Goal: Task Accomplishment & Management: Complete application form

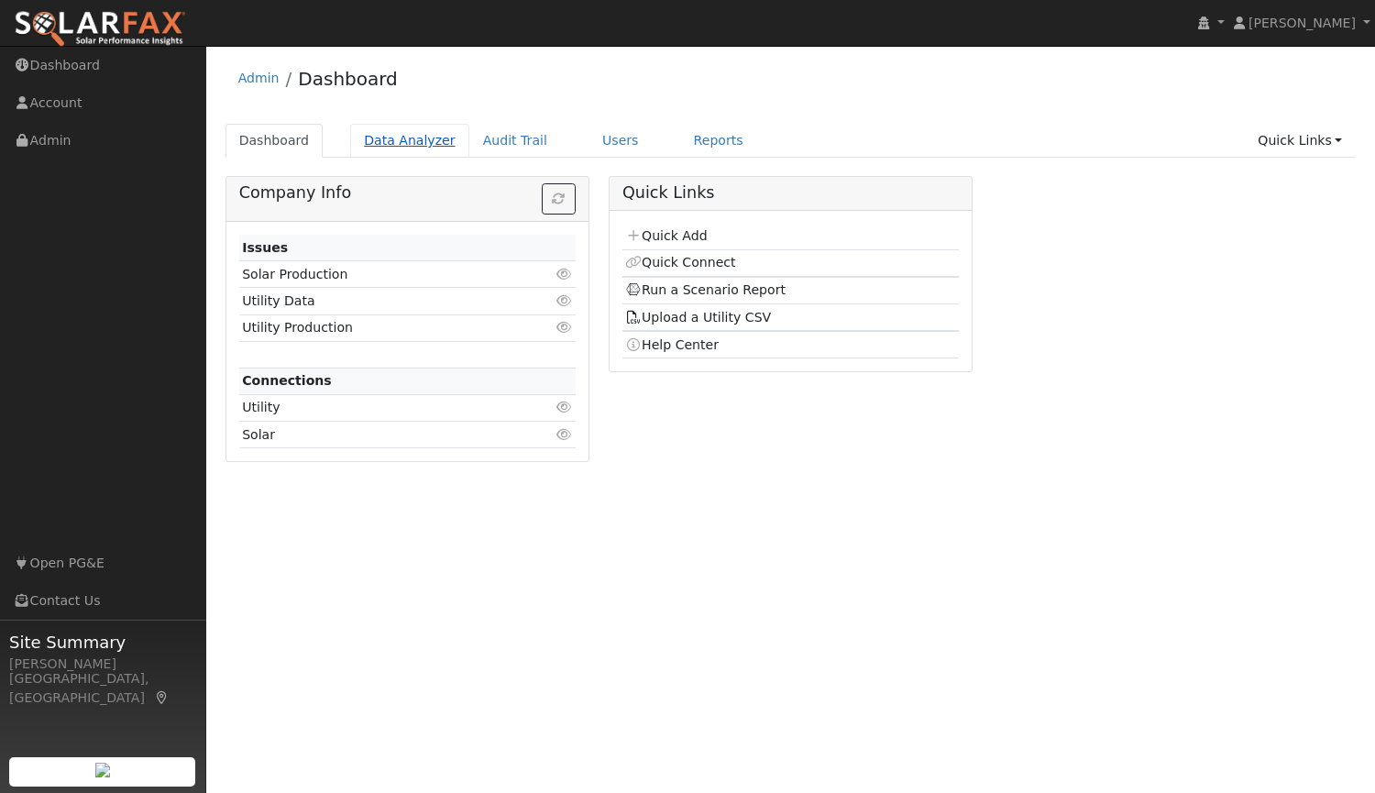
click at [416, 138] on link "Data Analyzer" at bounding box center [409, 141] width 119 height 34
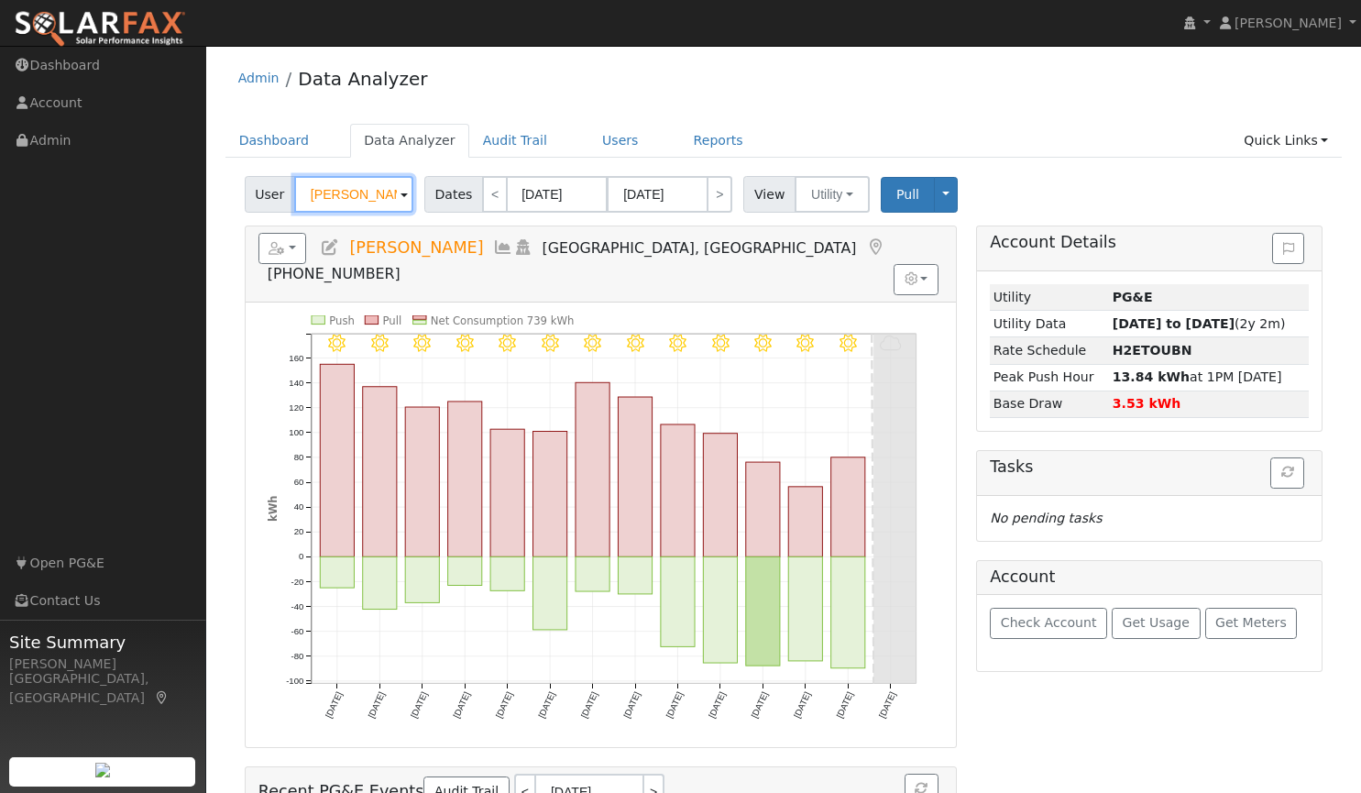
drag, startPoint x: 390, startPoint y: 195, endPoint x: 205, endPoint y: 188, distance: 184.4
click at [205, 188] on div "installed Tim Tedder Tim Tedder Profile My Company Help Center Terms Of Service…" at bounding box center [680, 512] width 1361 height 932
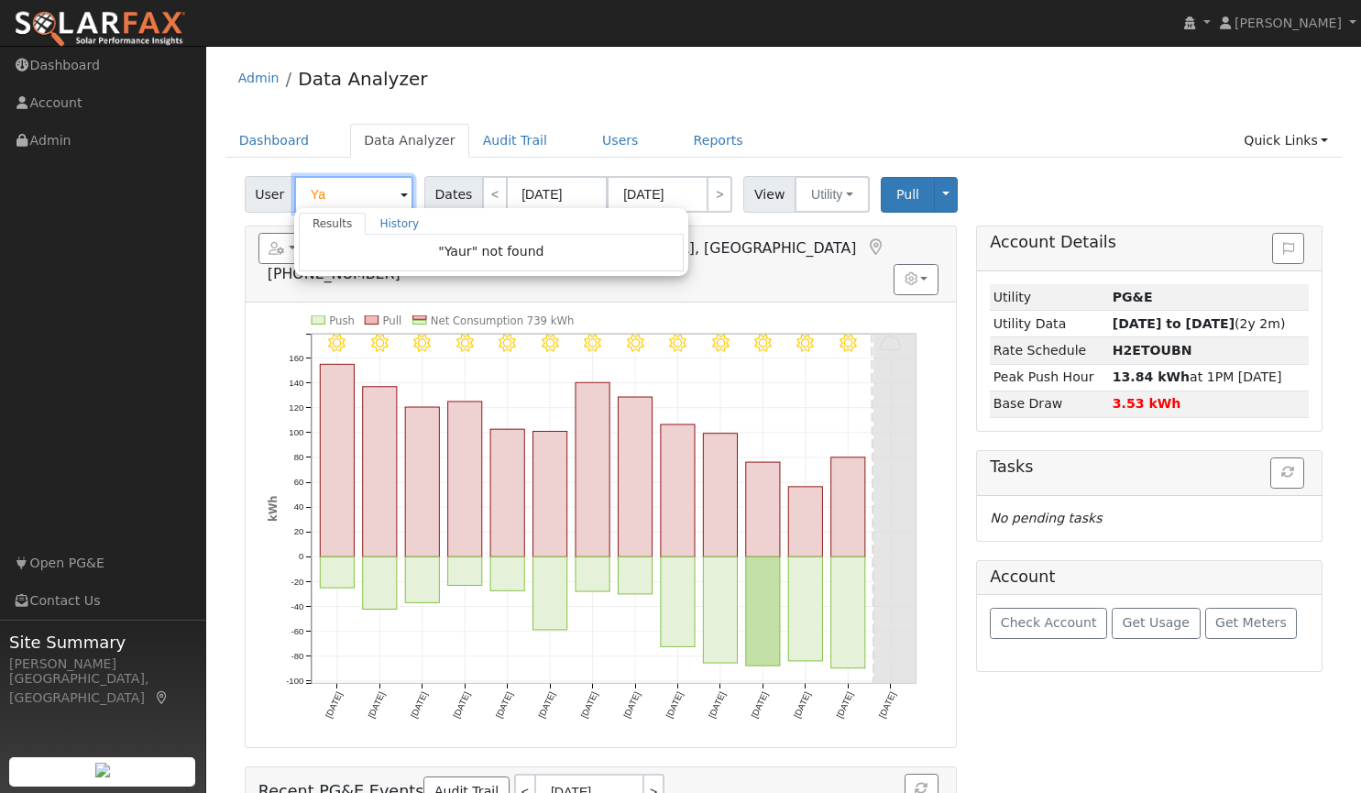
type input "Y"
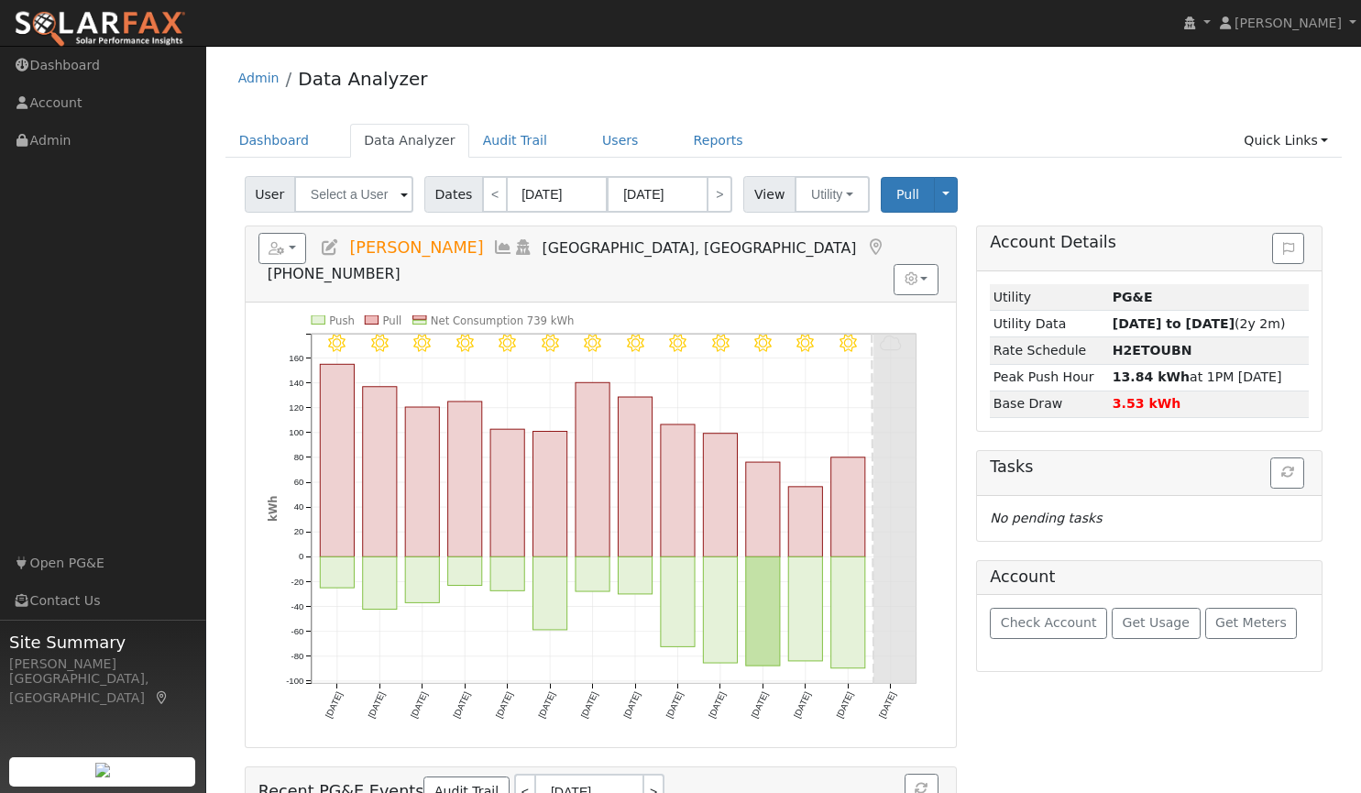
click at [137, 26] on img at bounding box center [100, 29] width 172 height 39
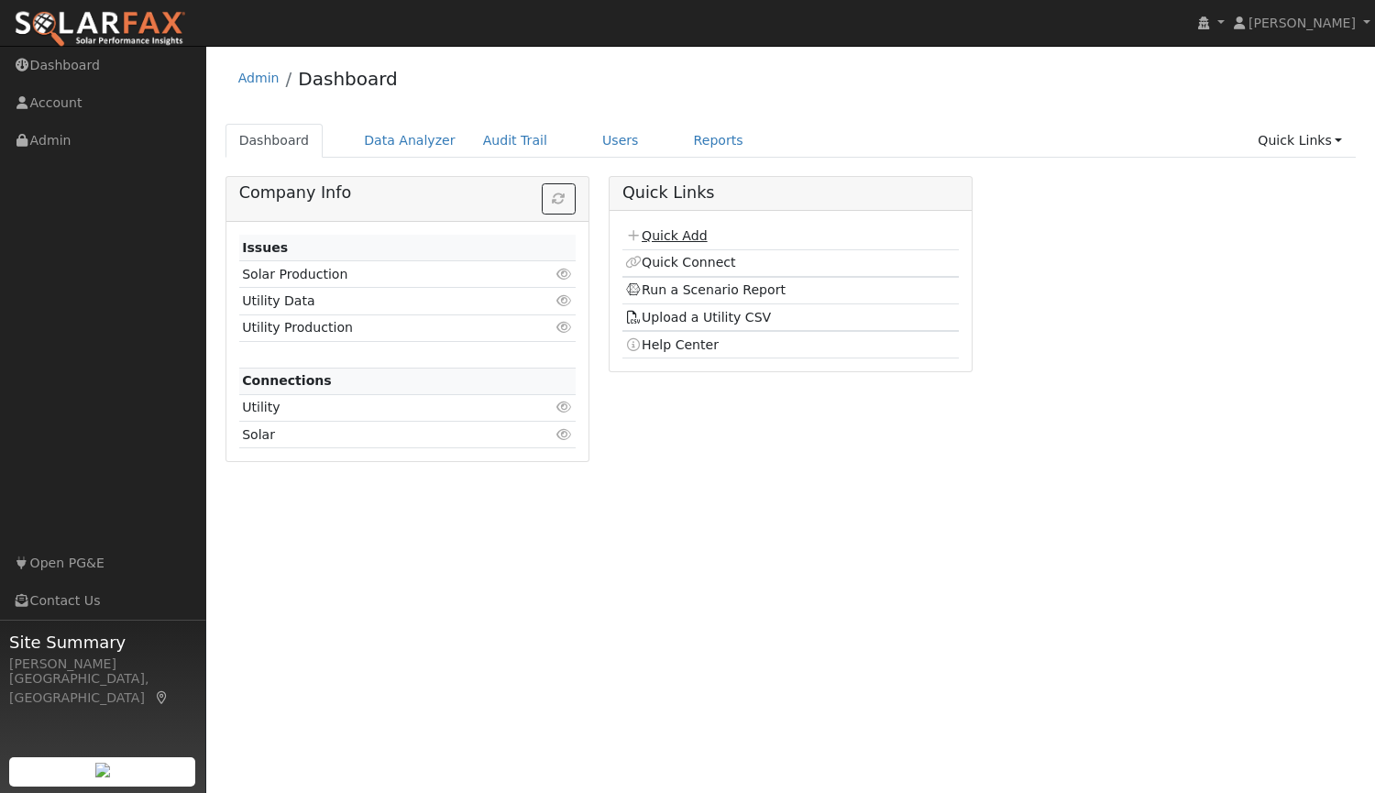
click at [689, 228] on link "Quick Add" at bounding box center [666, 235] width 82 height 15
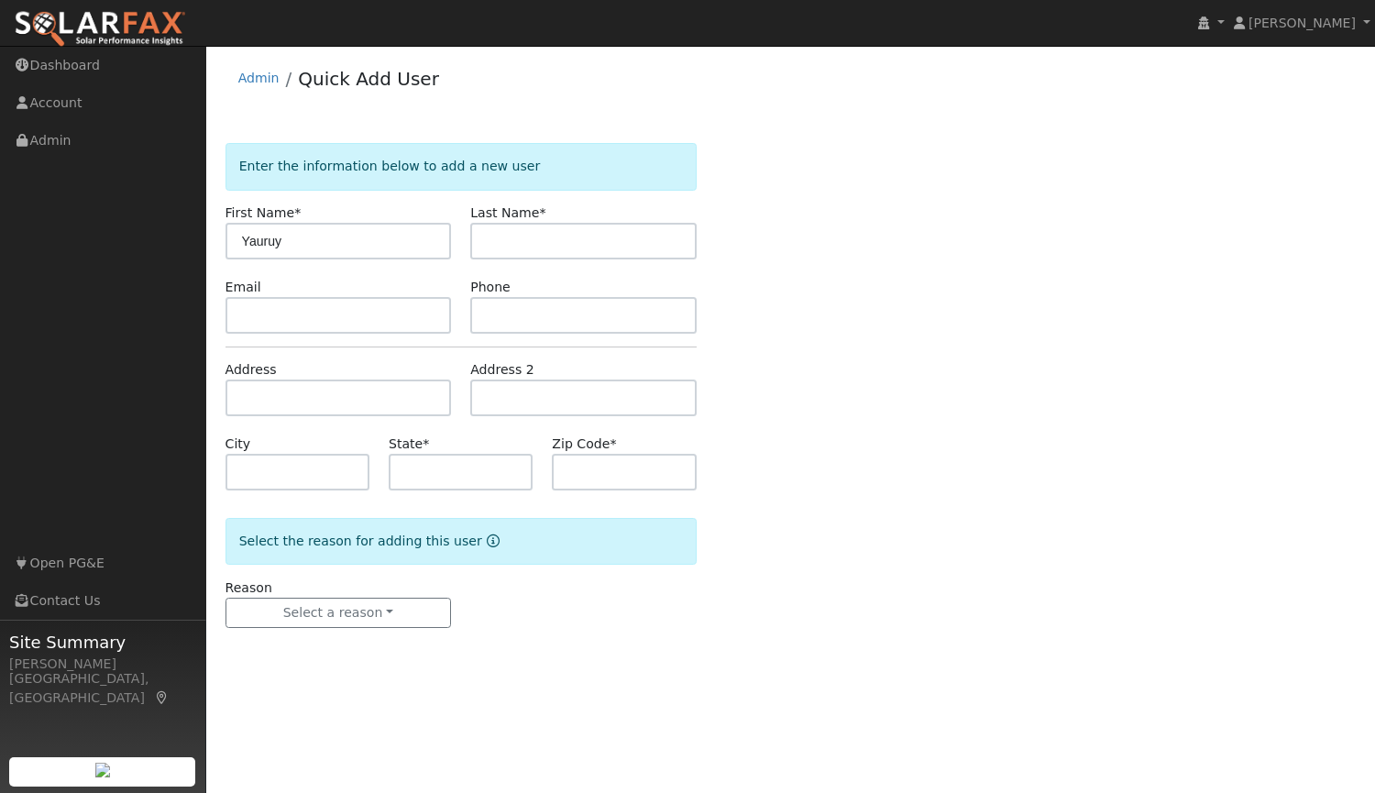
type input "Yauruy"
type input "Kutsenko"
click at [361, 312] on input "text" at bounding box center [339, 315] width 226 height 37
click at [516, 306] on input "text" at bounding box center [583, 315] width 226 height 37
click at [617, 323] on input "text" at bounding box center [583, 315] width 226 height 37
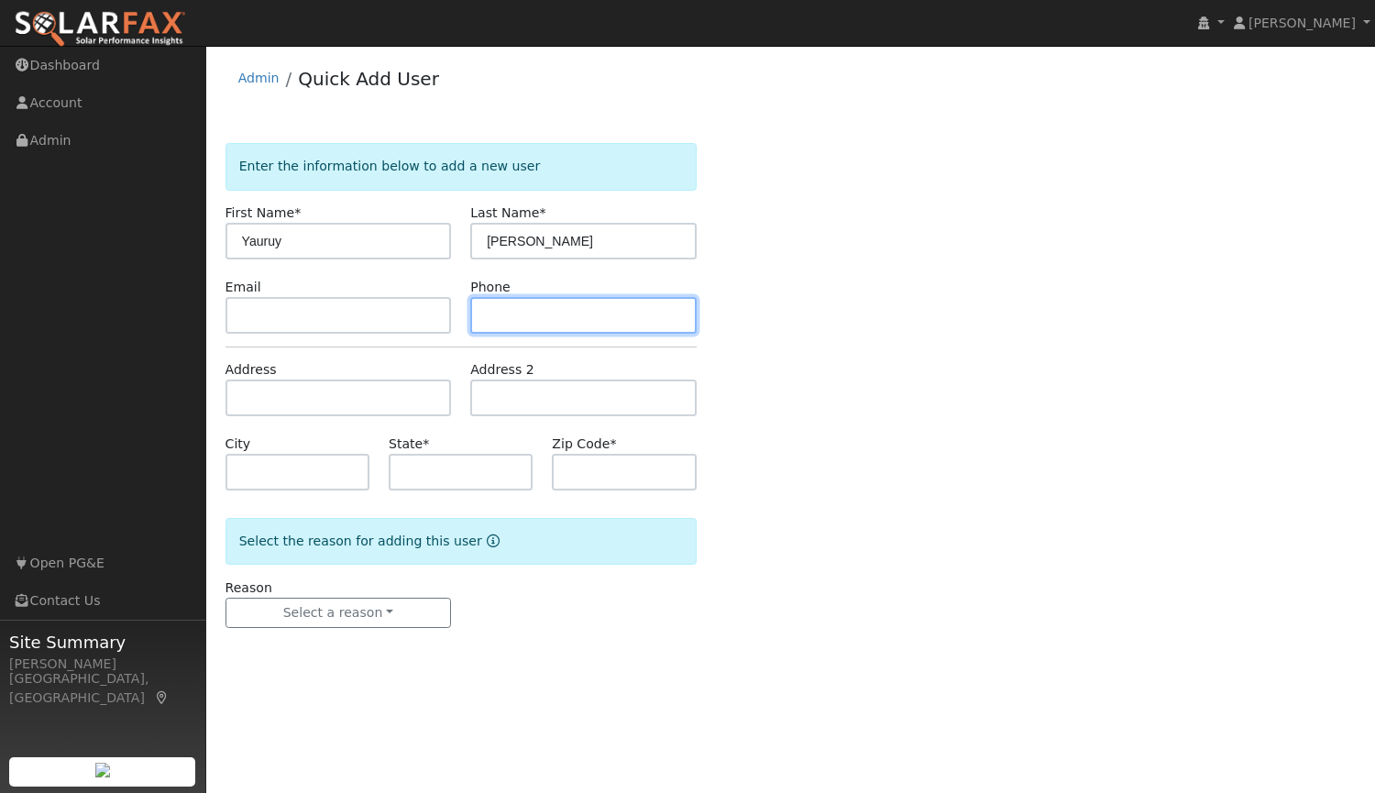
paste input "415-879-0710"
type input "415-879-0710"
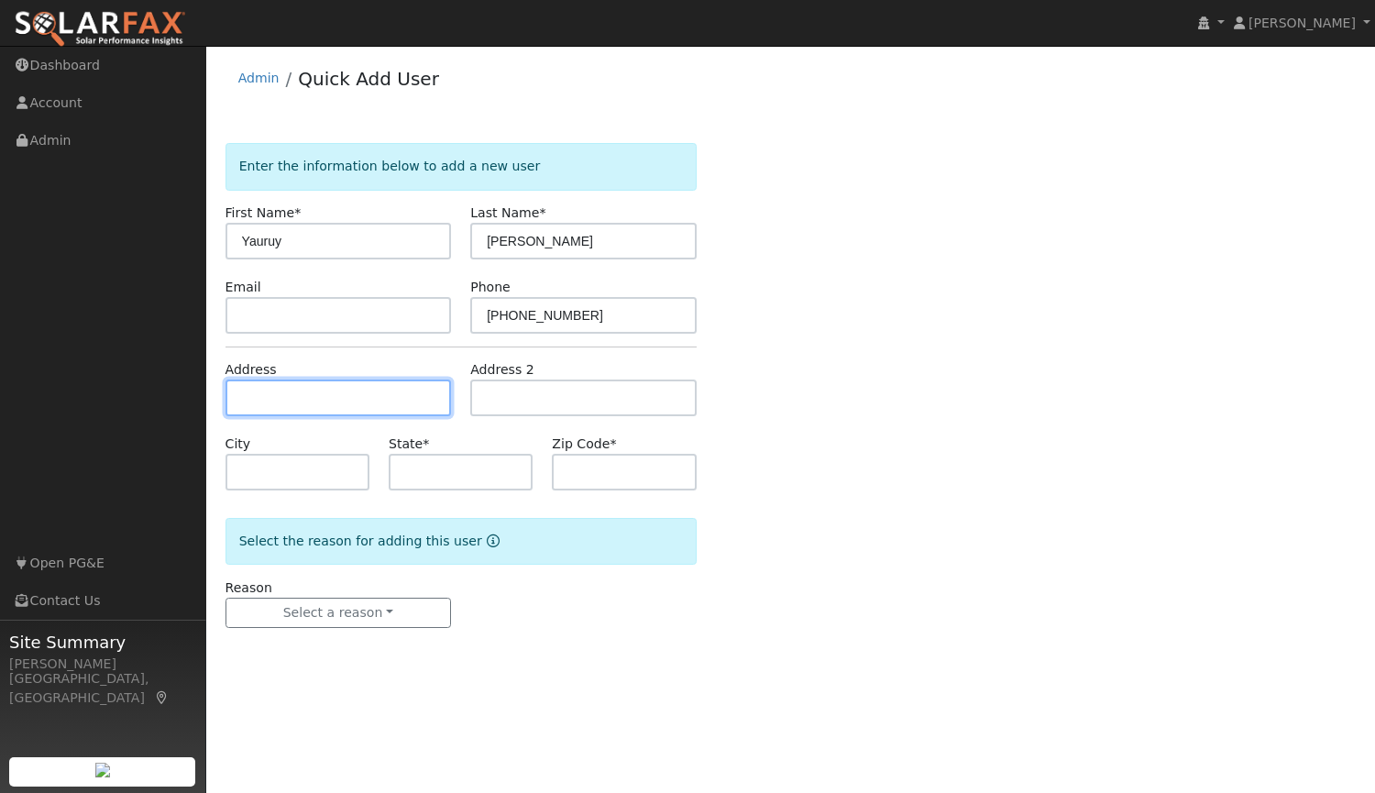
click at [383, 401] on input "text" at bounding box center [339, 398] width 226 height 37
click at [394, 396] on input "text" at bounding box center [339, 398] width 226 height 37
type input "8740 Spooner Court"
type input "Granite Bay"
type input "CA"
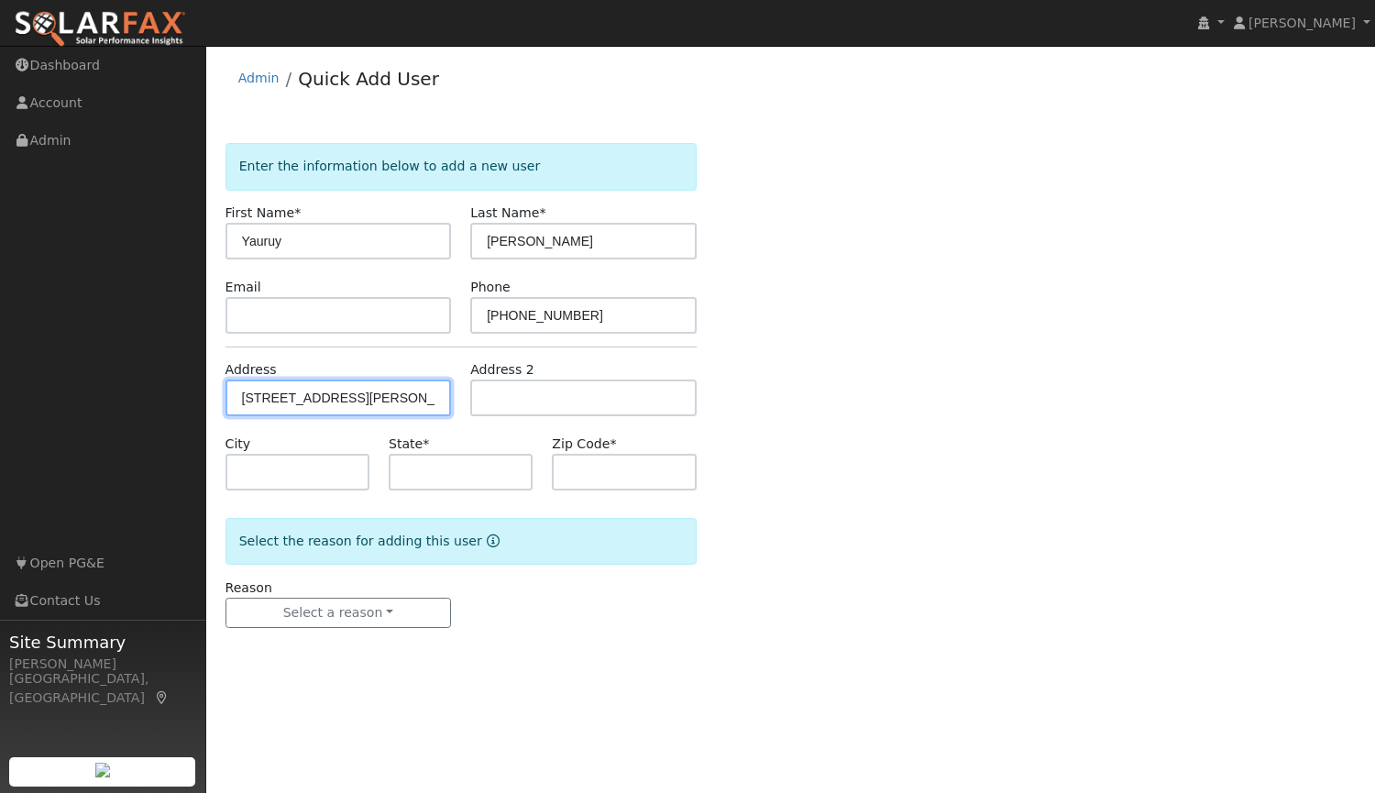
type input "95746"
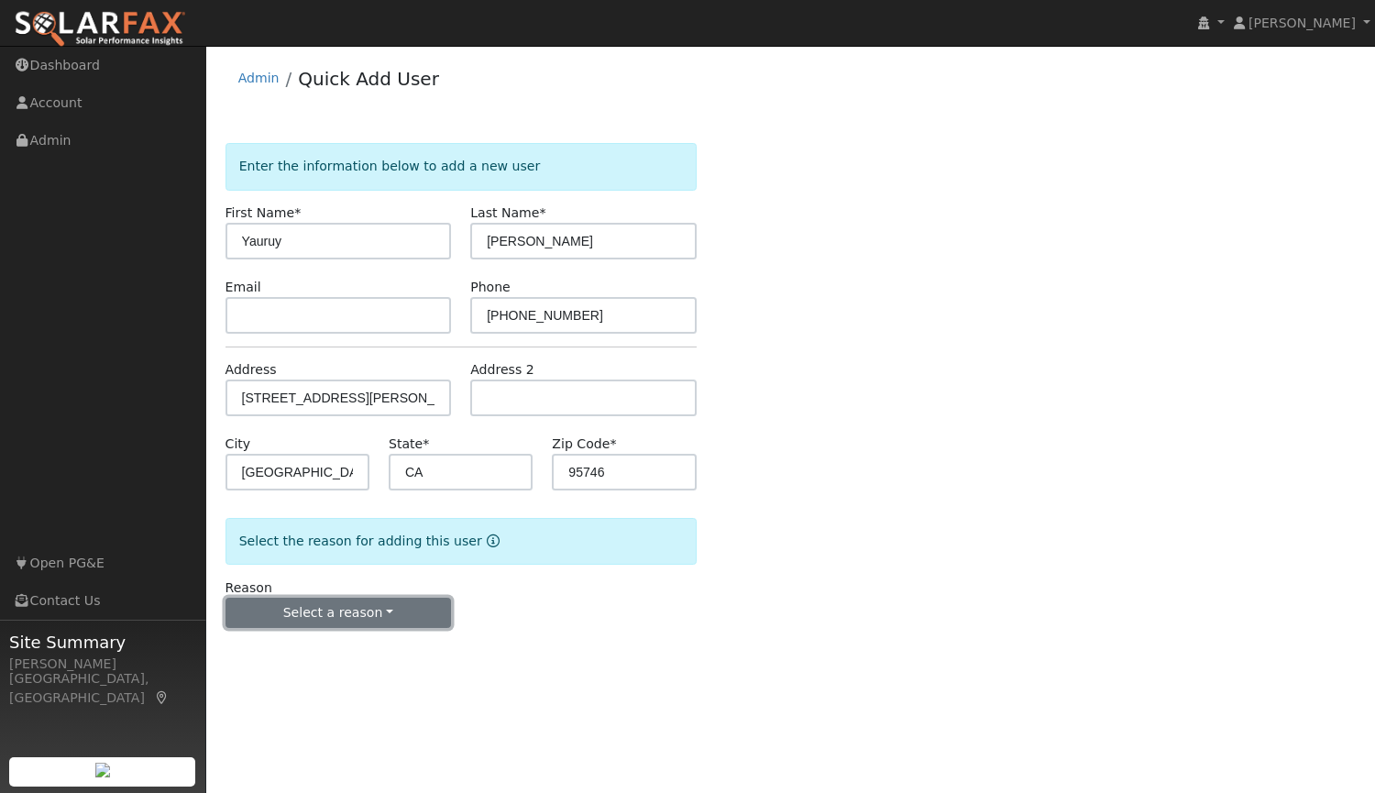
click at [388, 611] on button "Select a reason" at bounding box center [339, 613] width 226 height 31
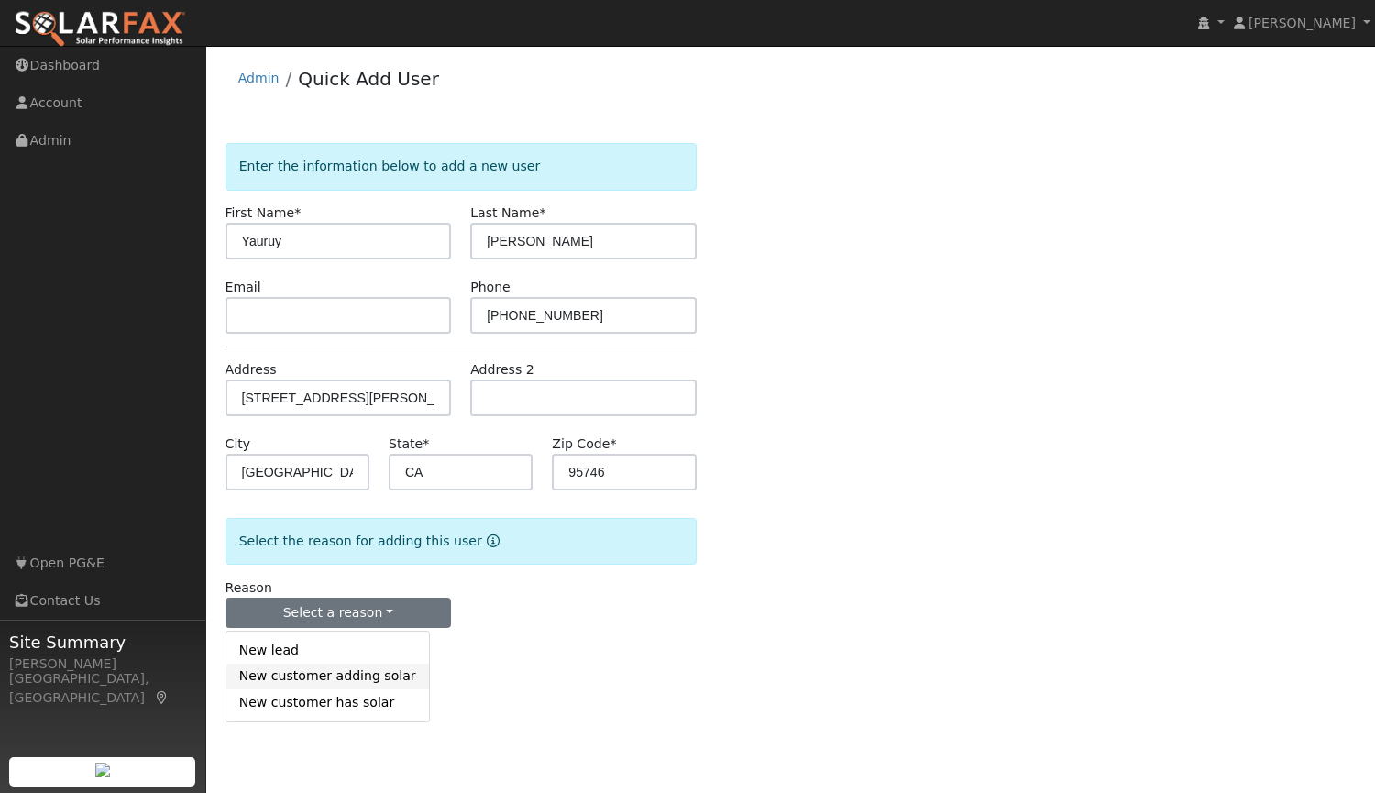
click at [319, 688] on link "New customer adding solar" at bounding box center [327, 677] width 203 height 26
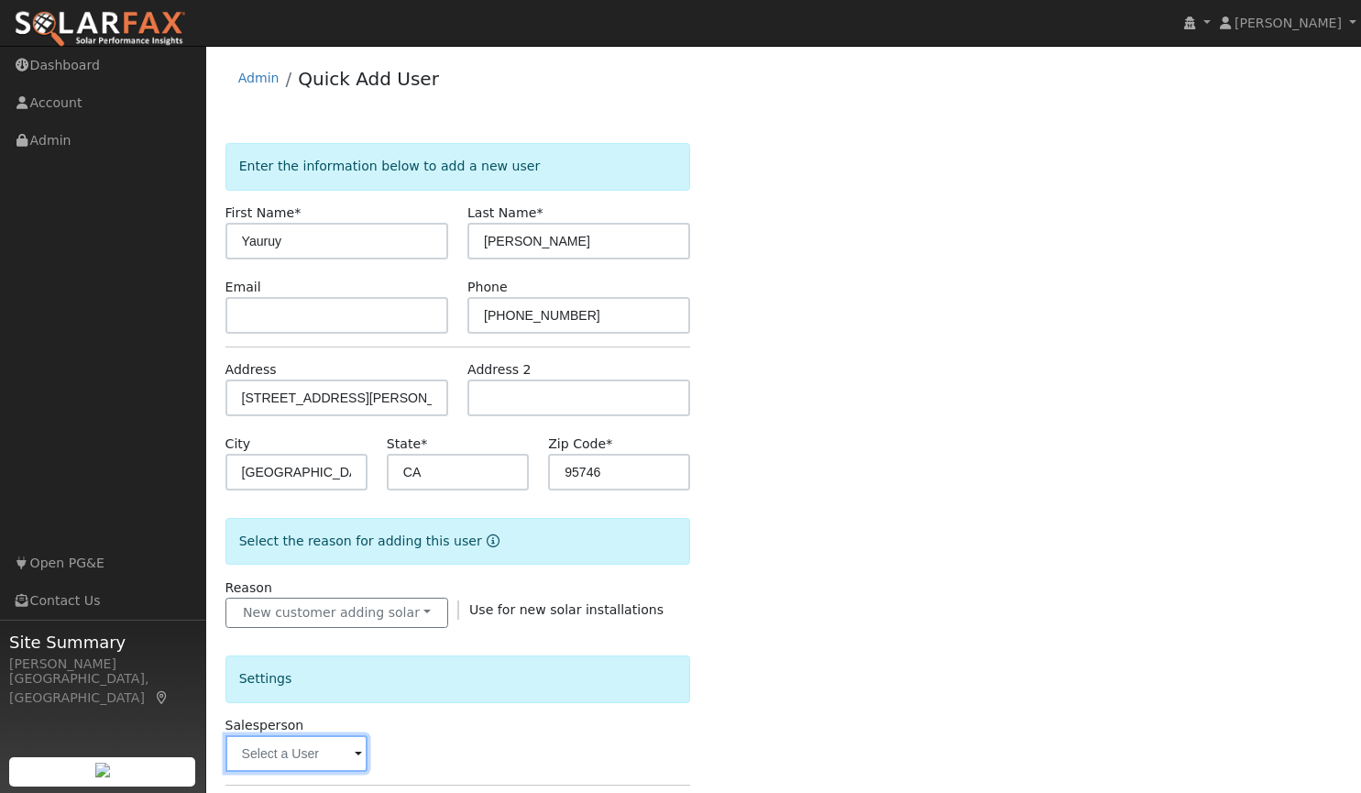
click at [337, 753] on input "text" at bounding box center [297, 753] width 142 height 37
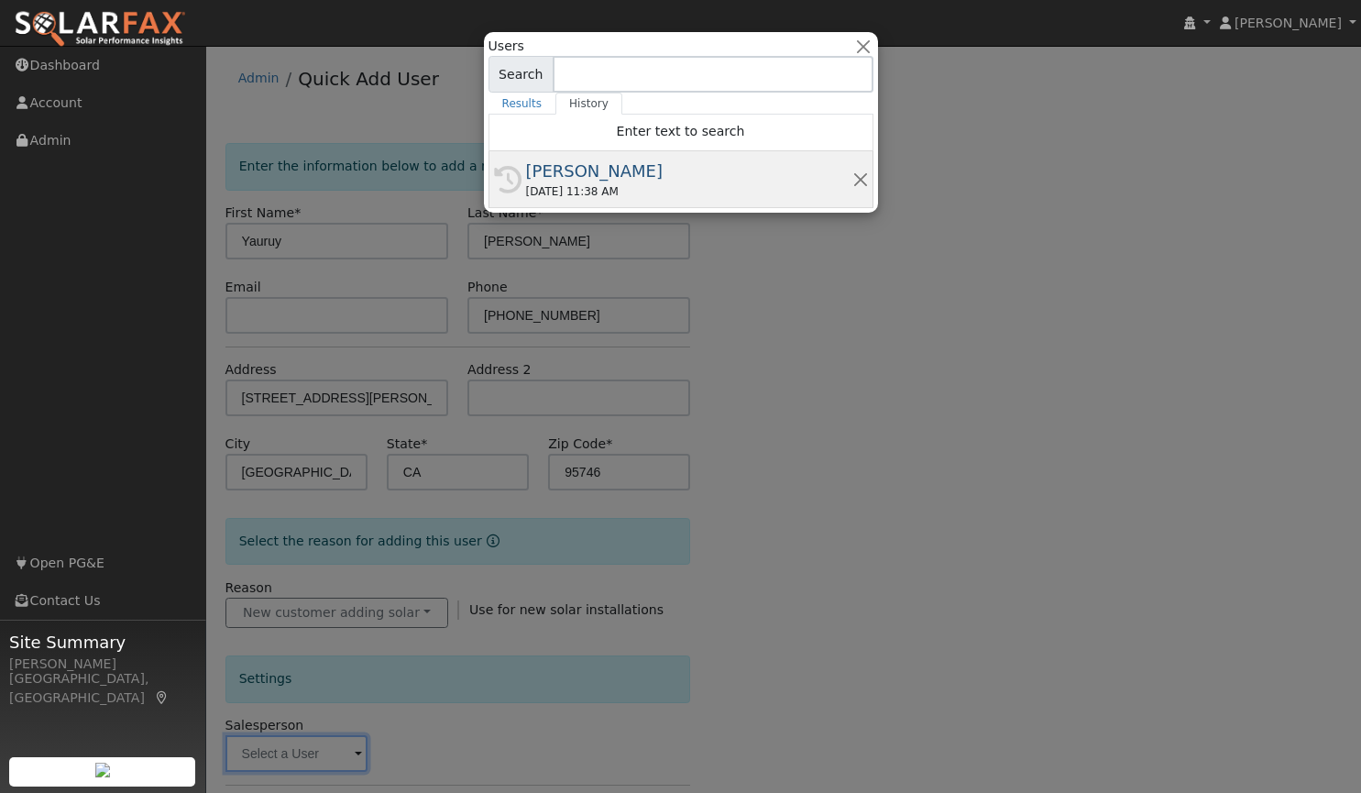
click at [595, 180] on div "[PERSON_NAME]" at bounding box center [689, 171] width 326 height 25
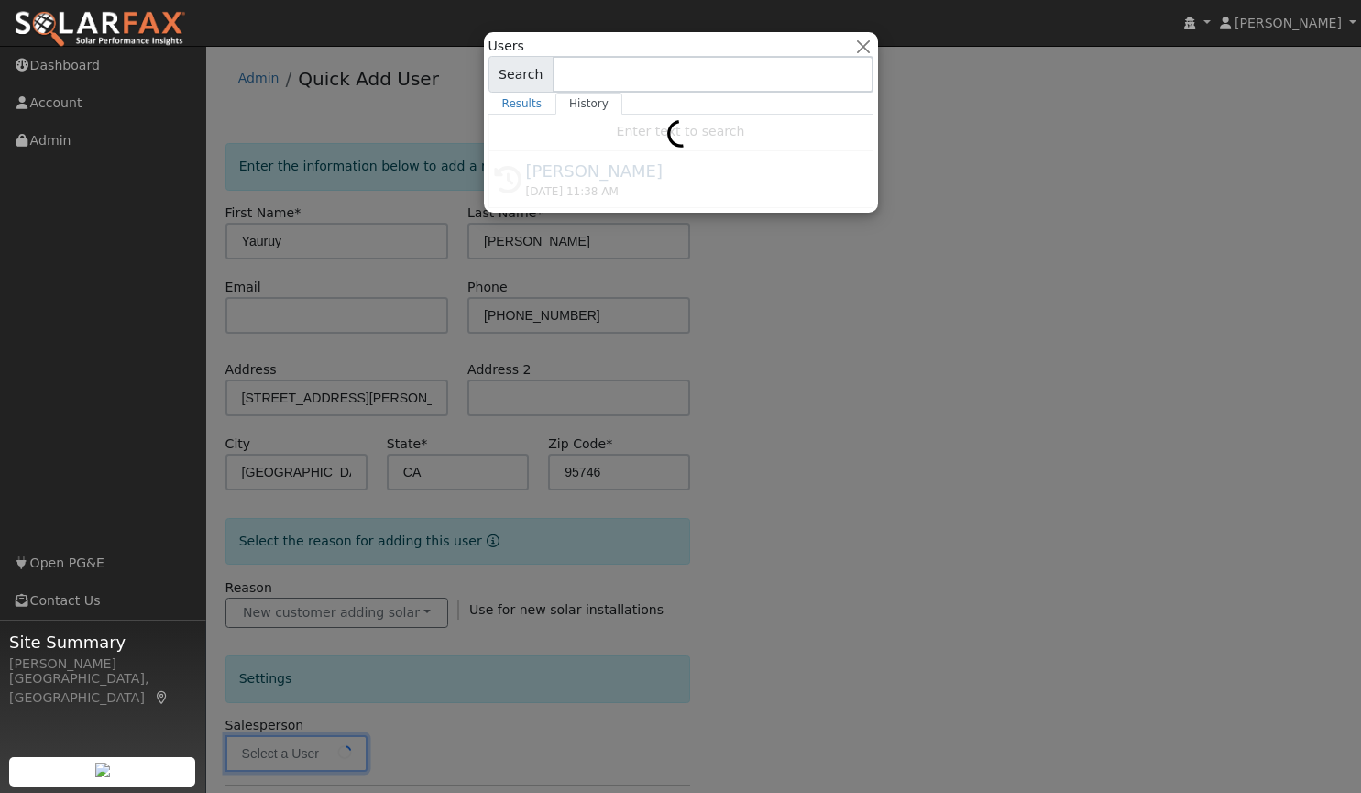
type input "[PERSON_NAME]"
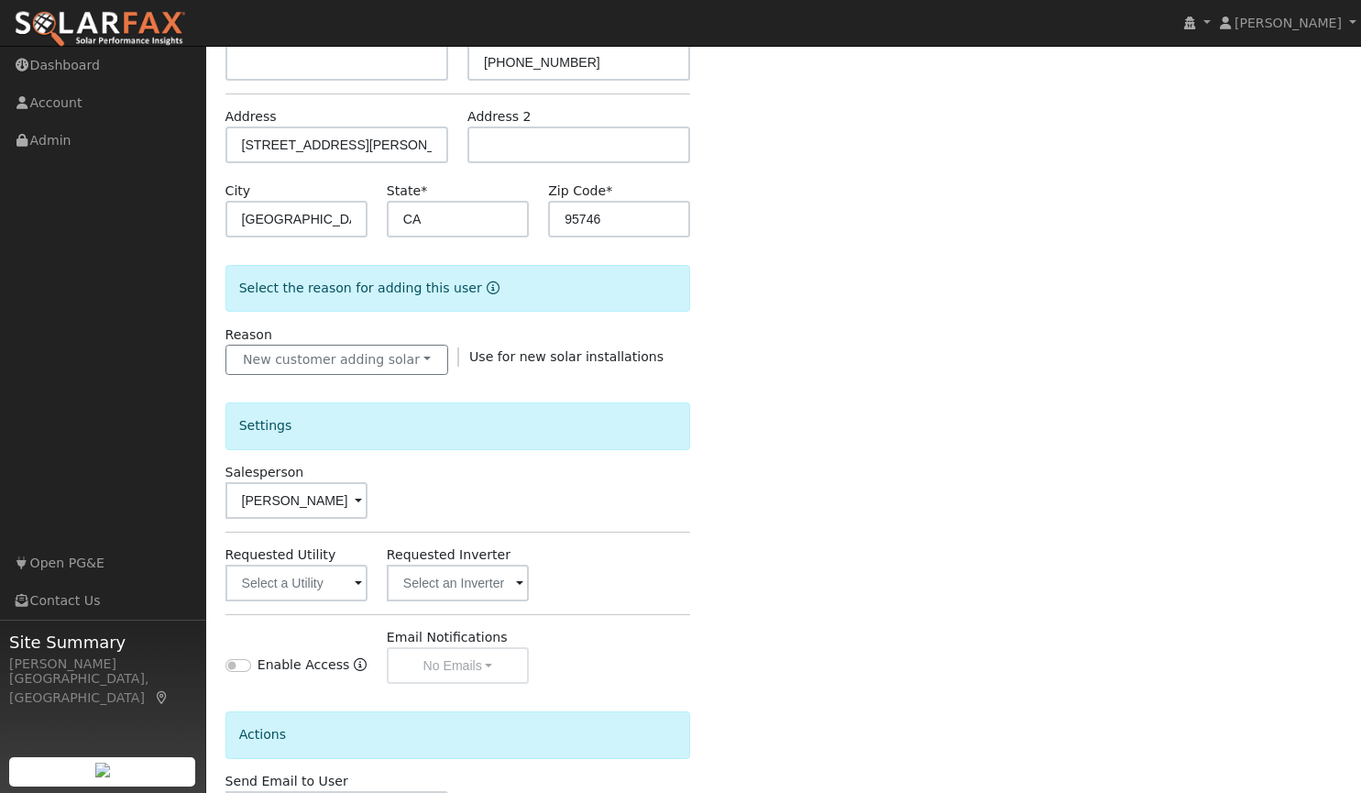
scroll to position [254, 0]
click at [328, 591] on input "text" at bounding box center [297, 582] width 142 height 37
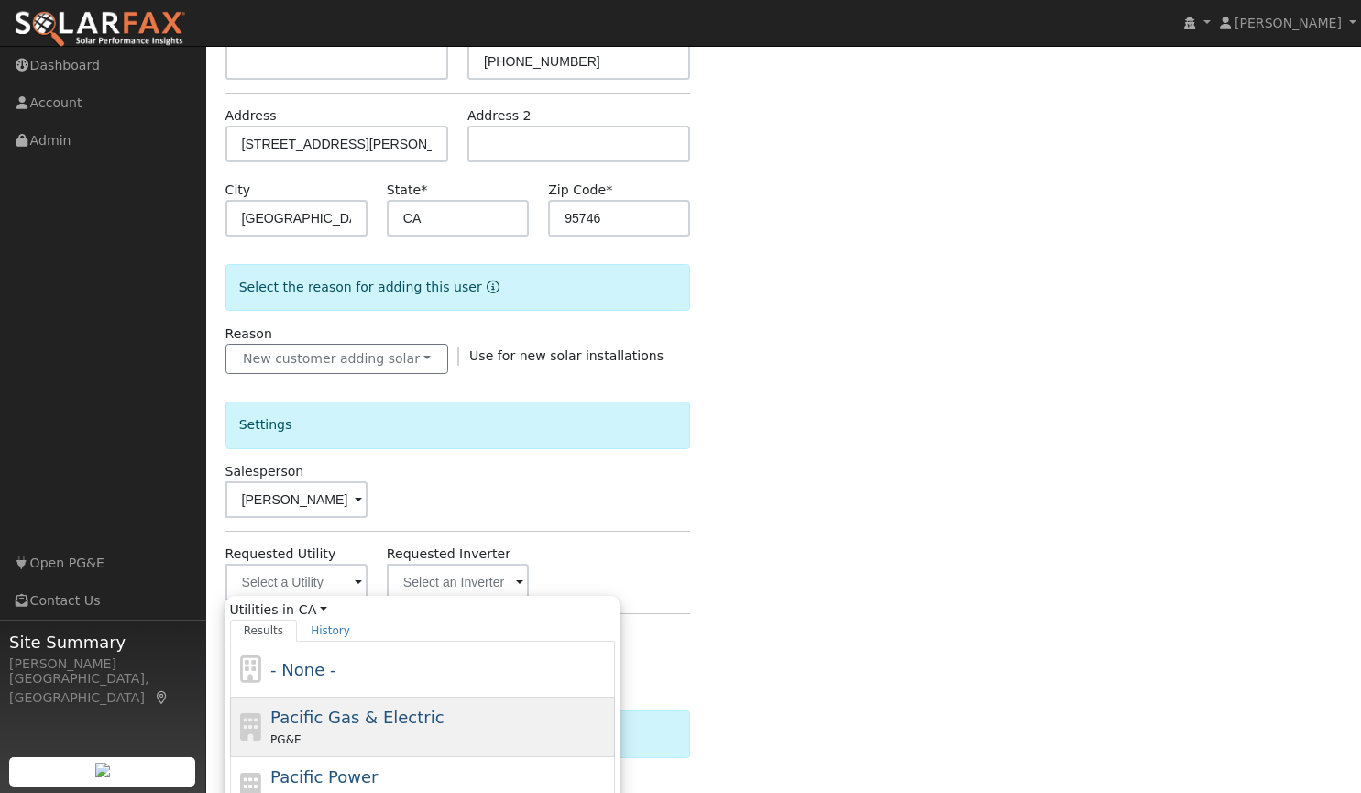
click at [313, 727] on span "Pacific Gas & Electric" at bounding box center [356, 717] width 173 height 19
type input "Pacific Gas & Electric"
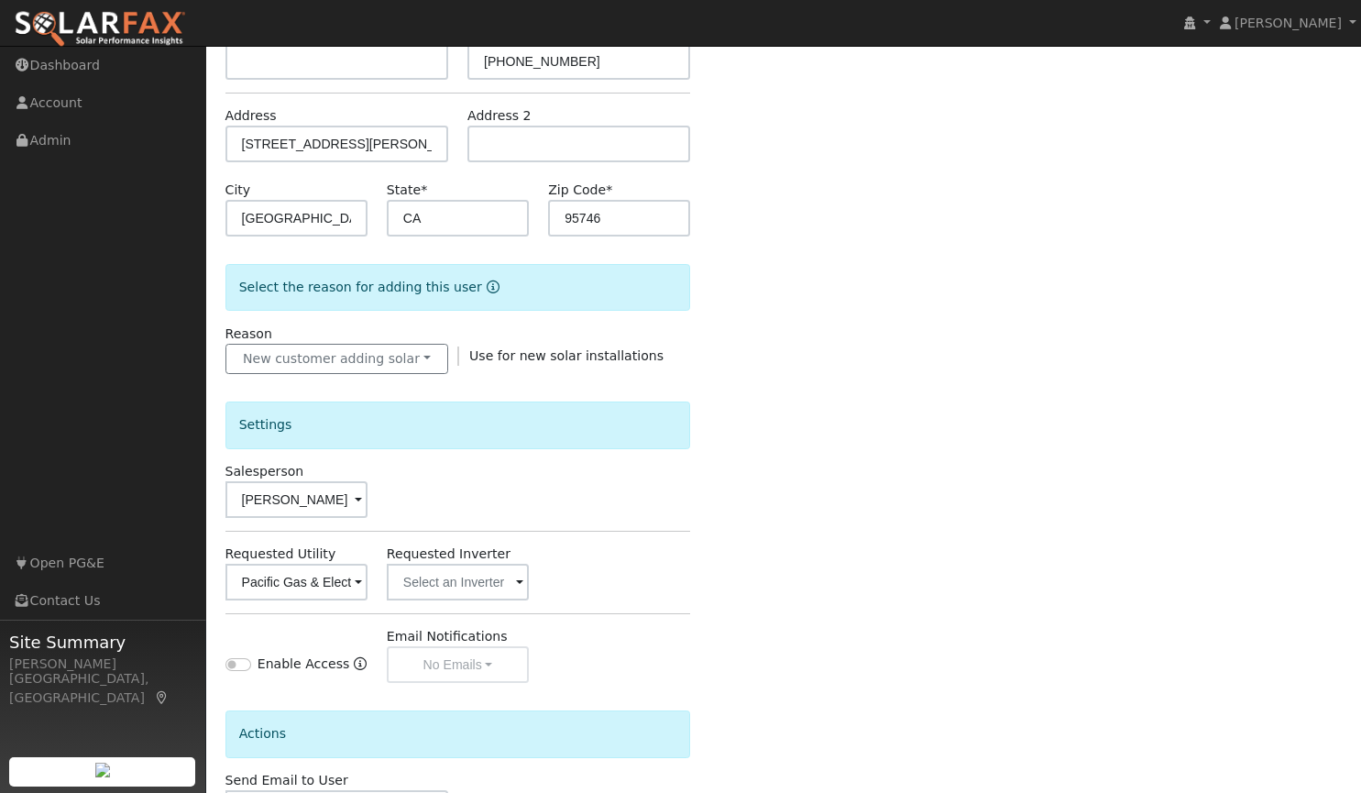
scroll to position [391, 0]
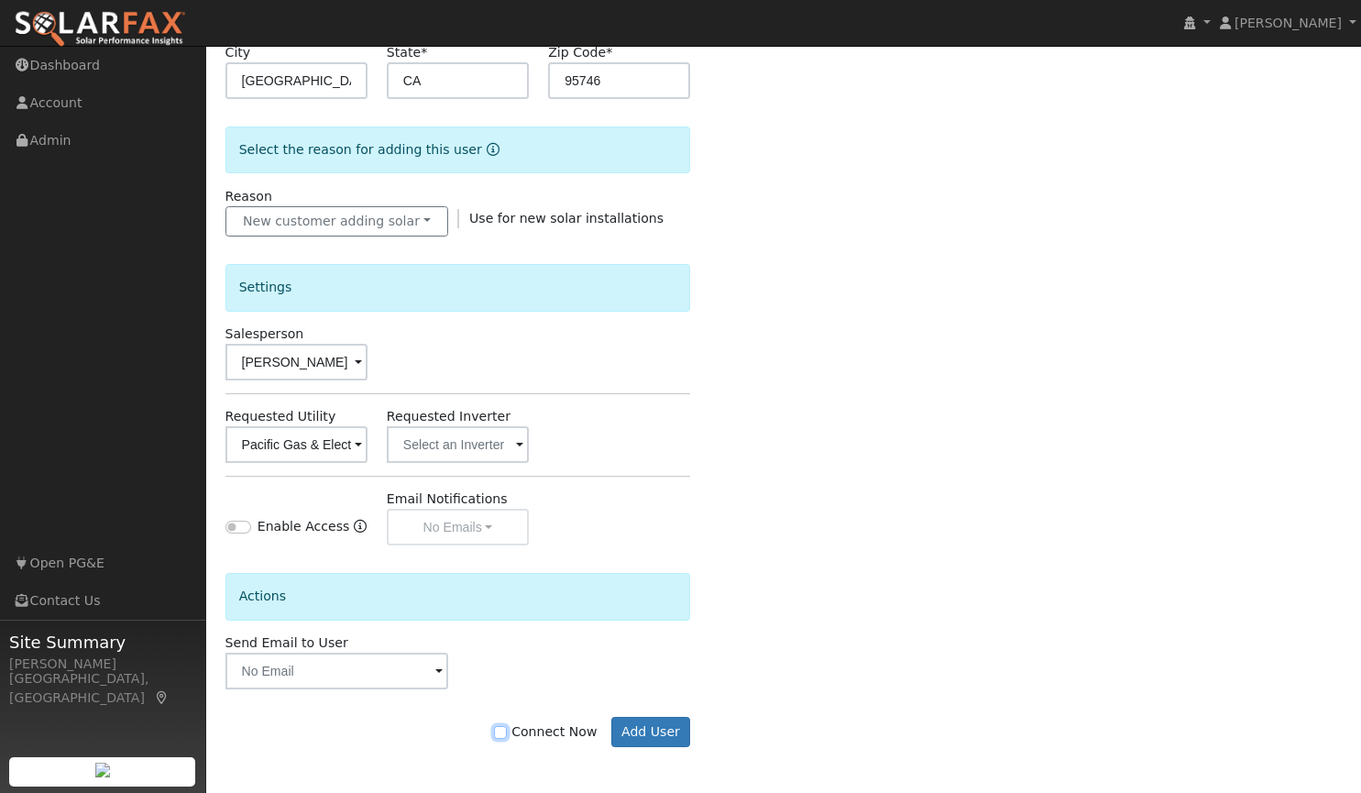
click at [507, 732] on input "Connect Now" at bounding box center [500, 732] width 13 height 13
checkbox input "true"
click at [661, 735] on button "Add User" at bounding box center [651, 732] width 80 height 31
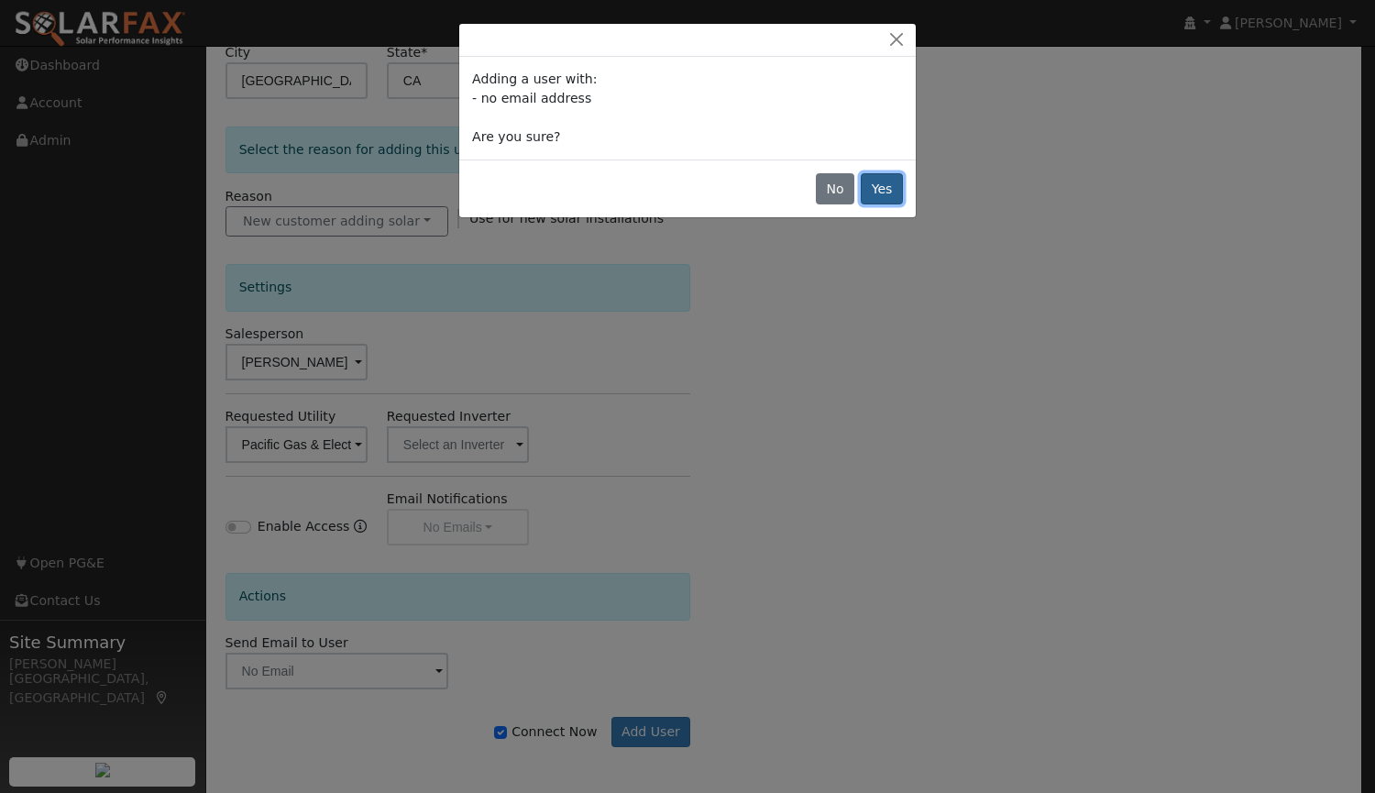
click at [892, 183] on button "Yes" at bounding box center [882, 188] width 42 height 31
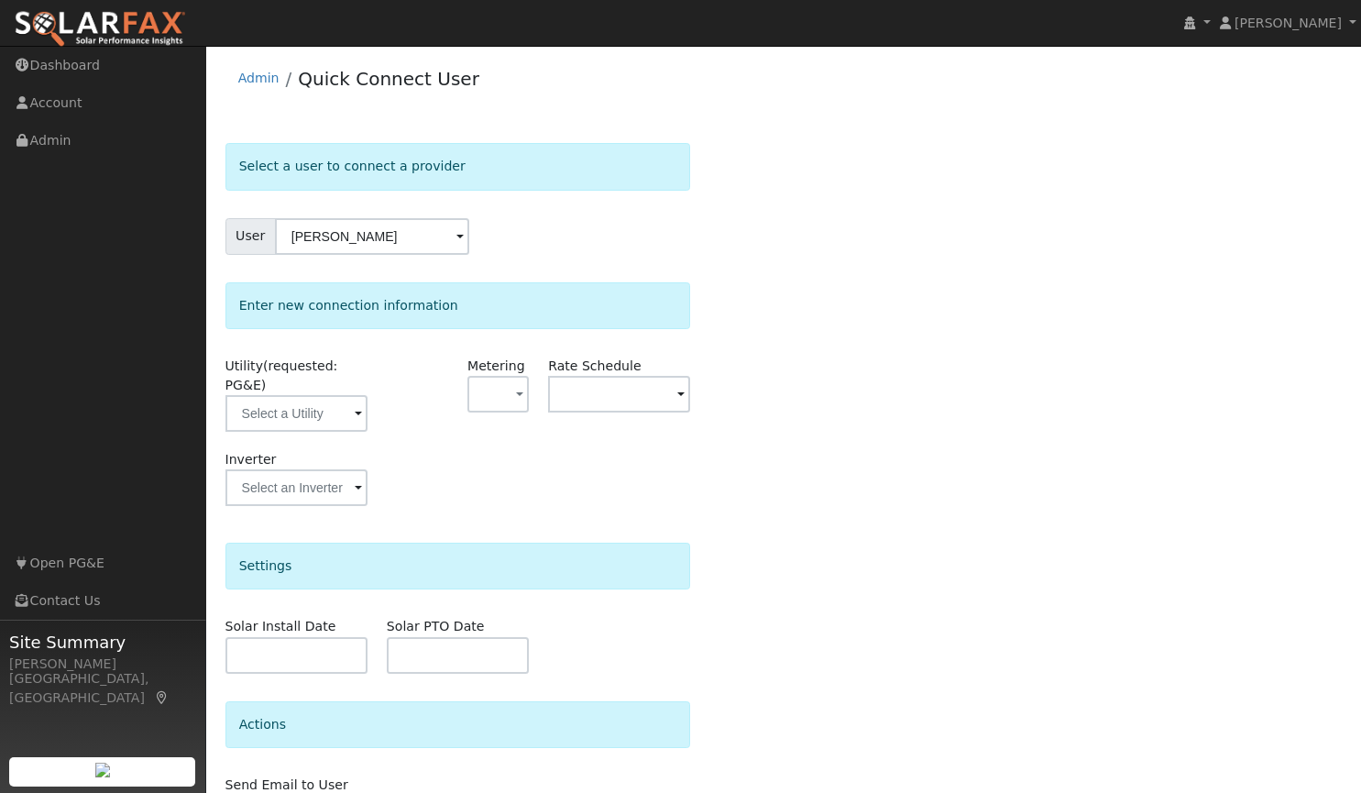
click at [355, 404] on span at bounding box center [358, 414] width 7 height 21
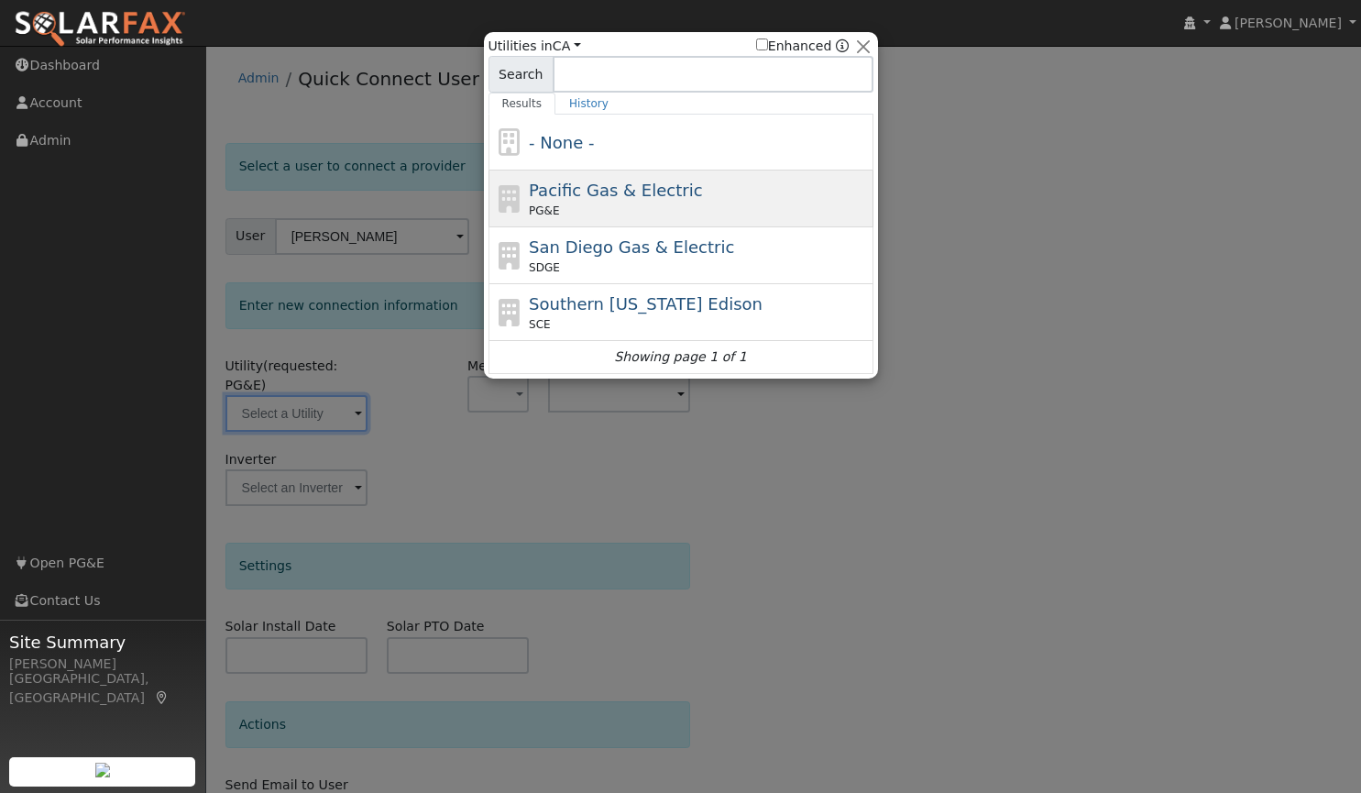
click at [572, 208] on div "PG&E" at bounding box center [699, 211] width 340 height 17
type input "PG&E"
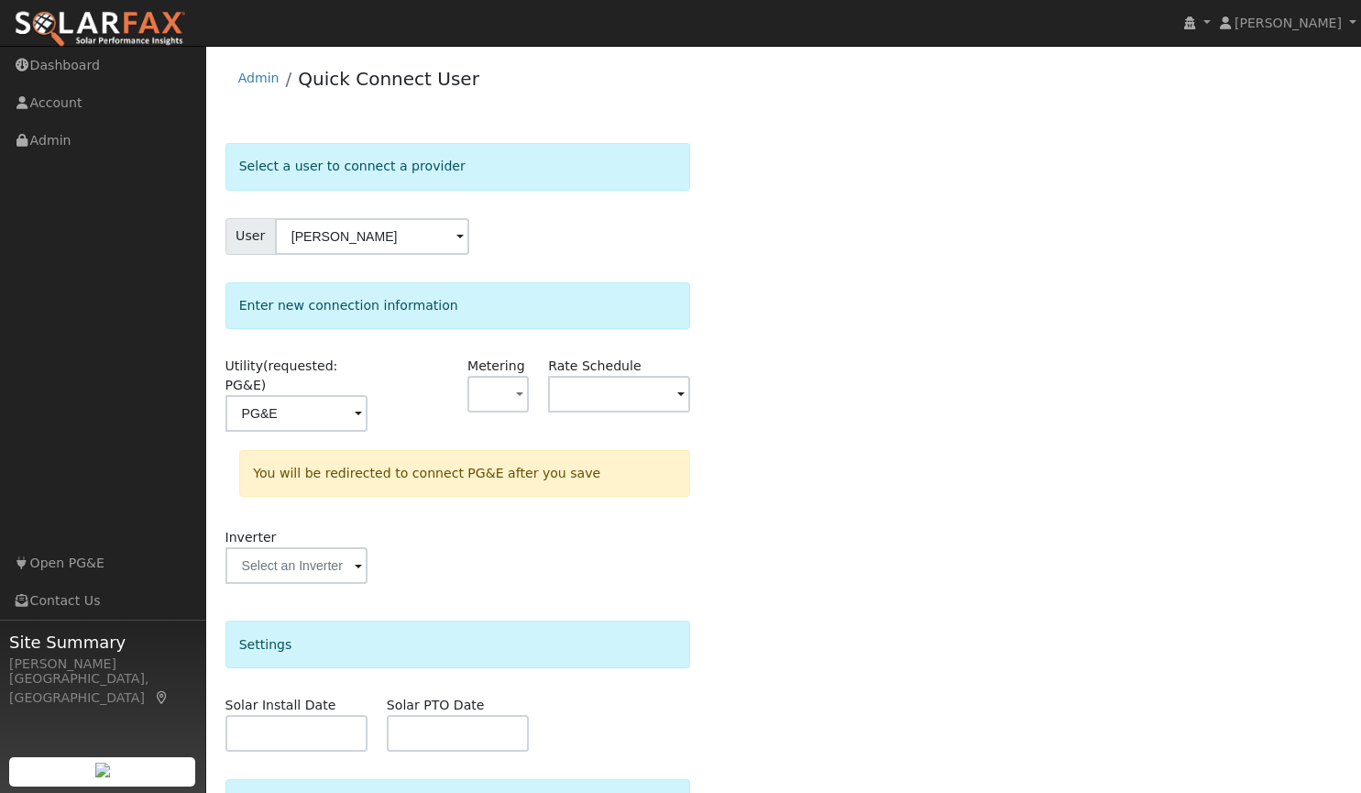
scroll to position [174, 0]
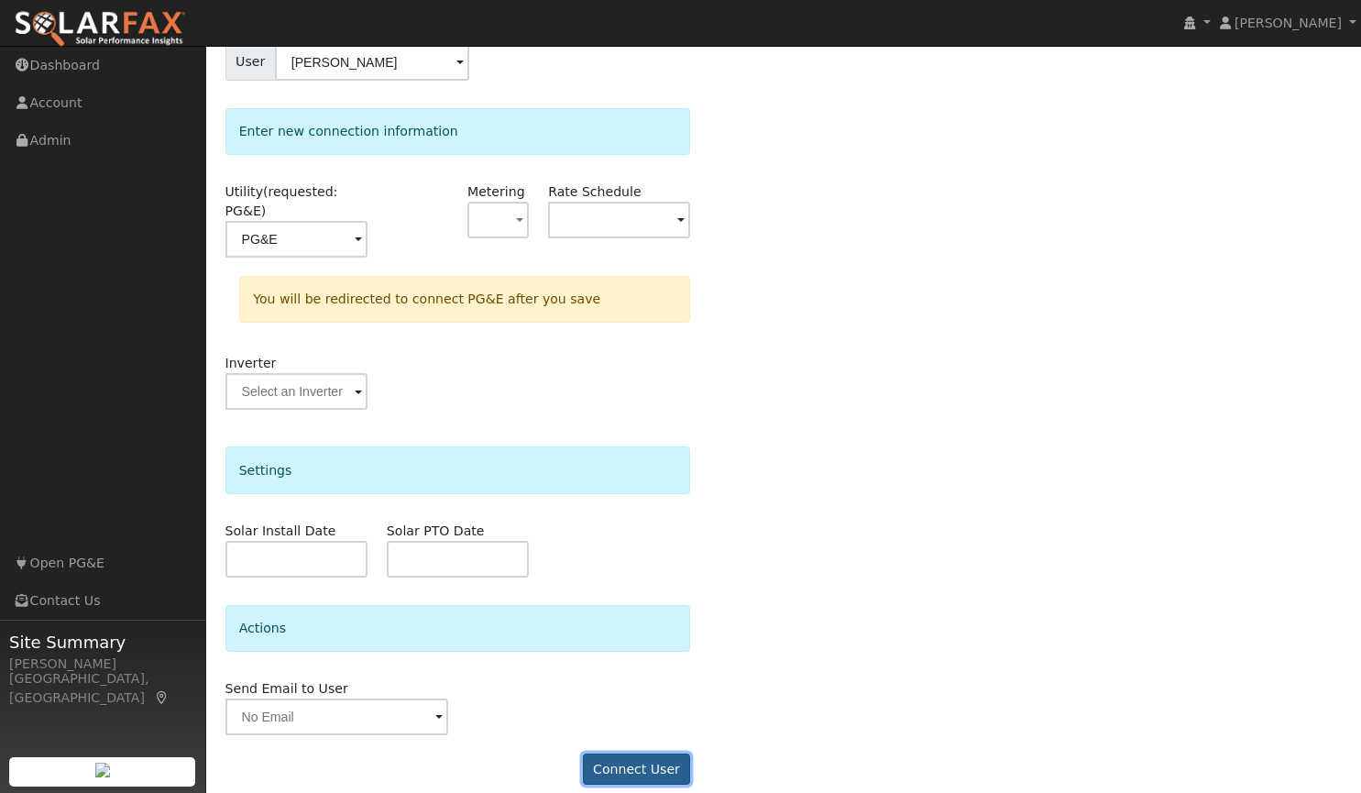
click at [626, 754] on button "Connect User" at bounding box center [637, 769] width 108 height 31
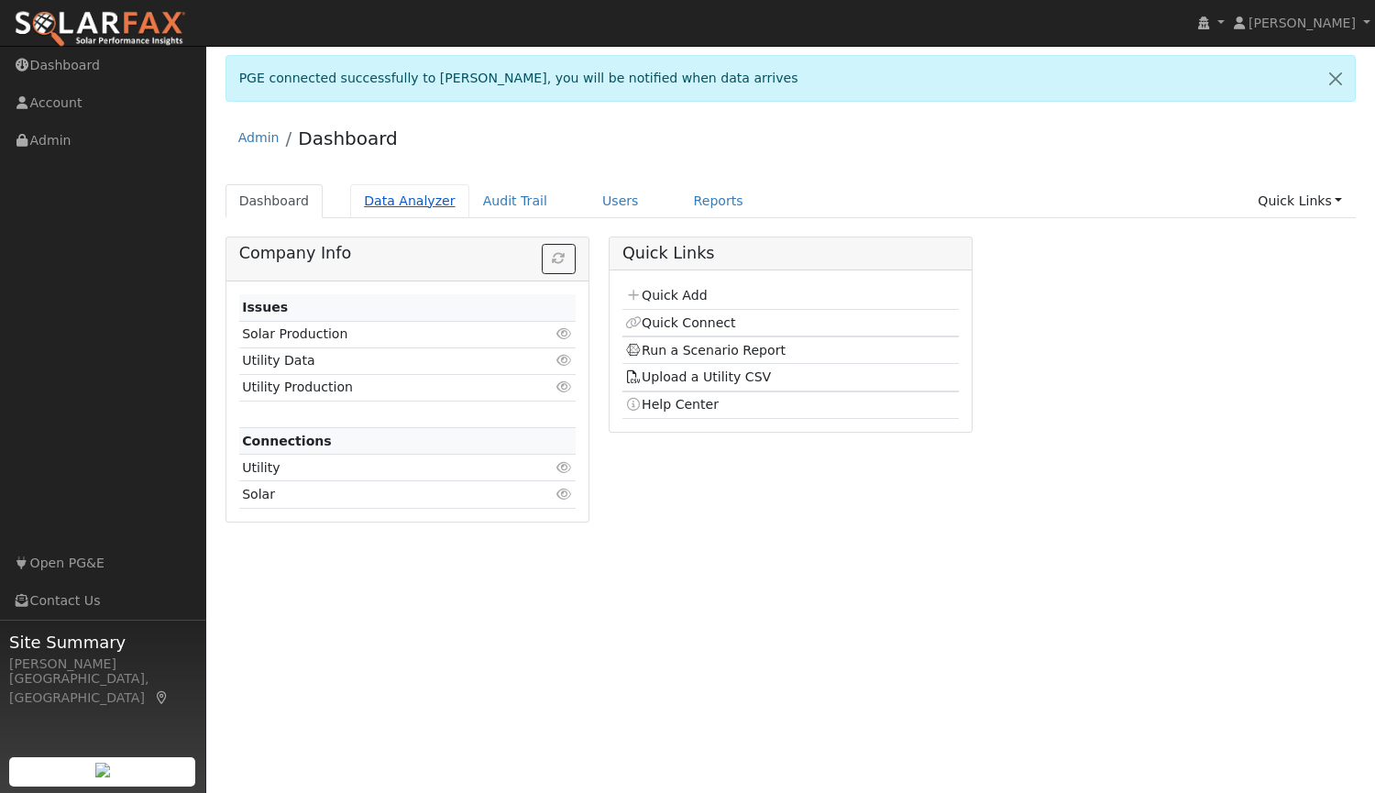
click at [415, 201] on link "Data Analyzer" at bounding box center [409, 201] width 119 height 34
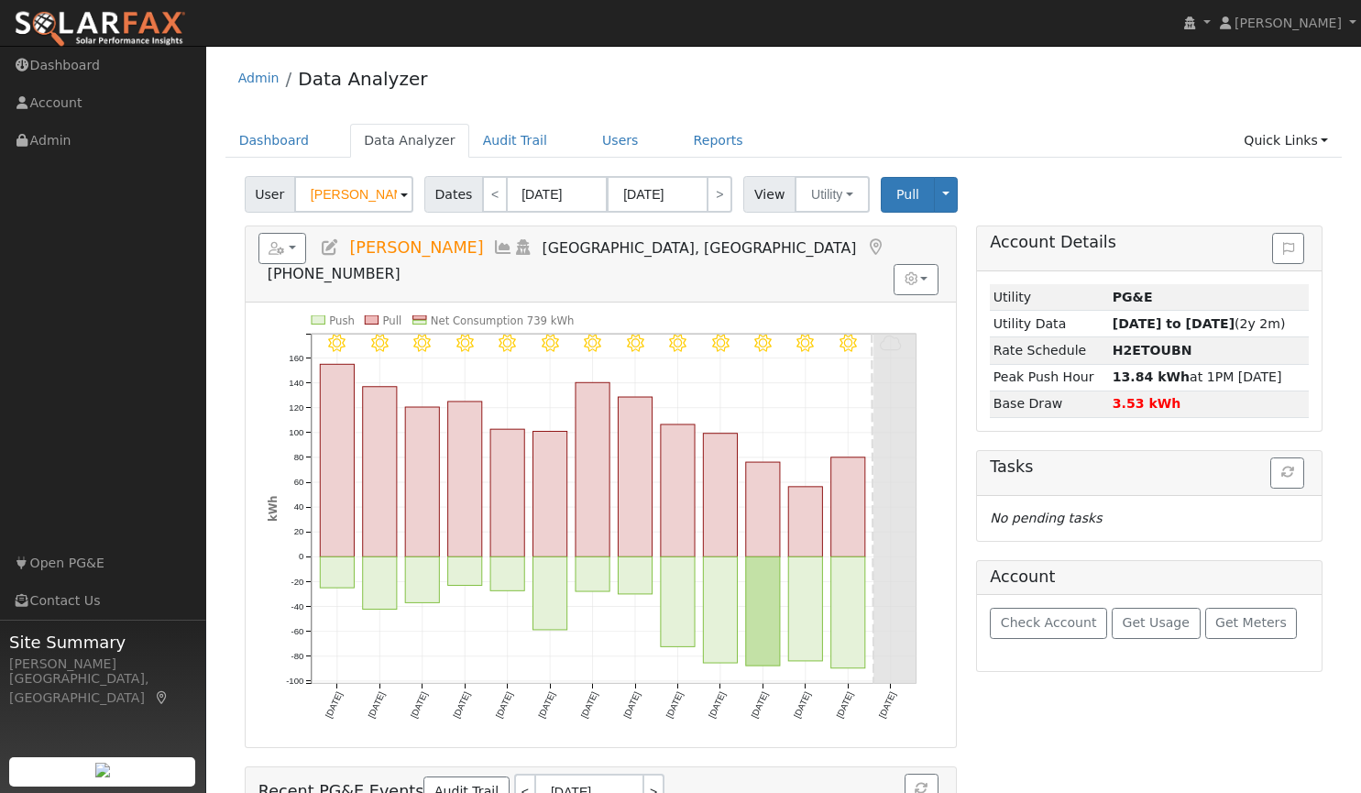
drag, startPoint x: 388, startPoint y: 193, endPoint x: 228, endPoint y: 184, distance: 159.8
click at [228, 184] on div "User [PERSON_NAME] Account Default Account Default Account [STREET_ADDRESS][PER…" at bounding box center [784, 569] width 1117 height 799
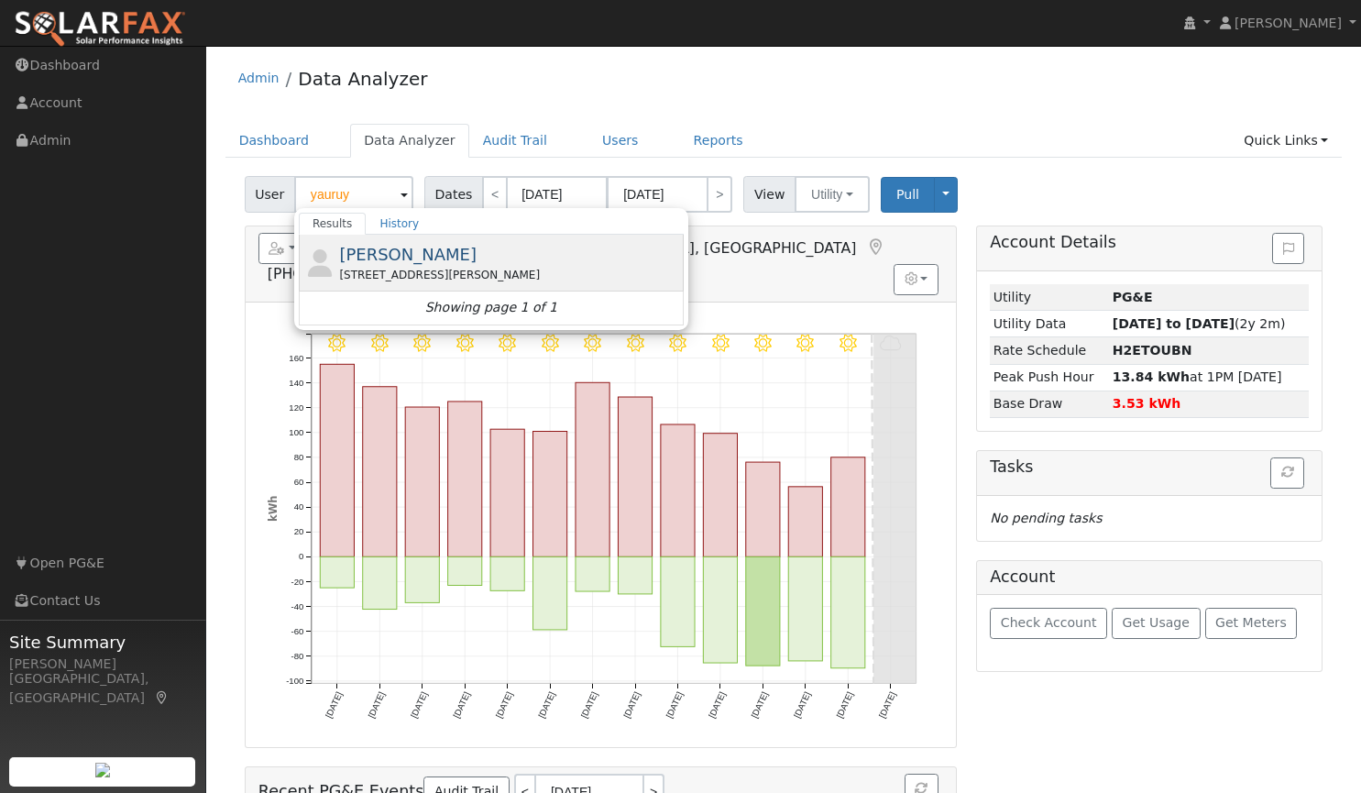
click at [432, 247] on span "[PERSON_NAME]" at bounding box center [408, 254] width 138 height 19
type input "[PERSON_NAME]"
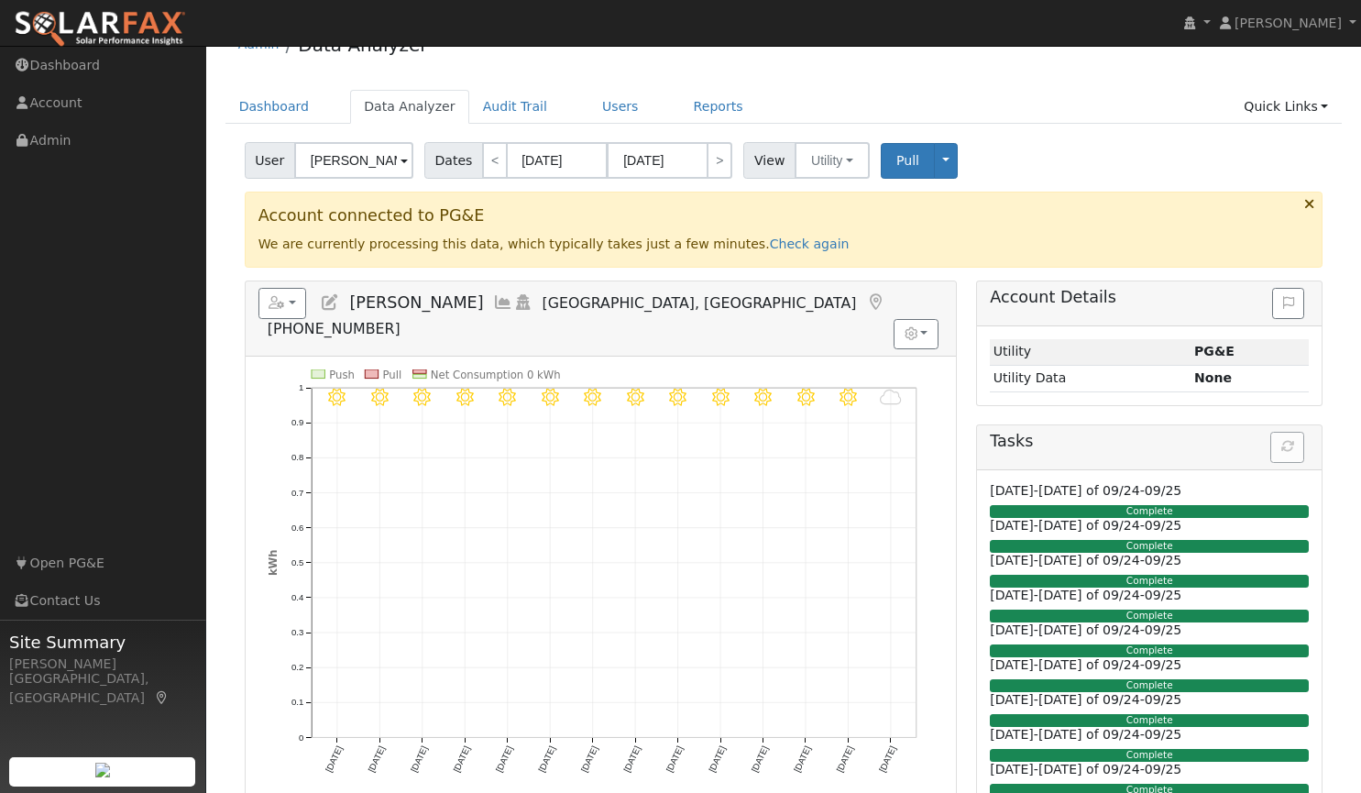
scroll to position [33, 0]
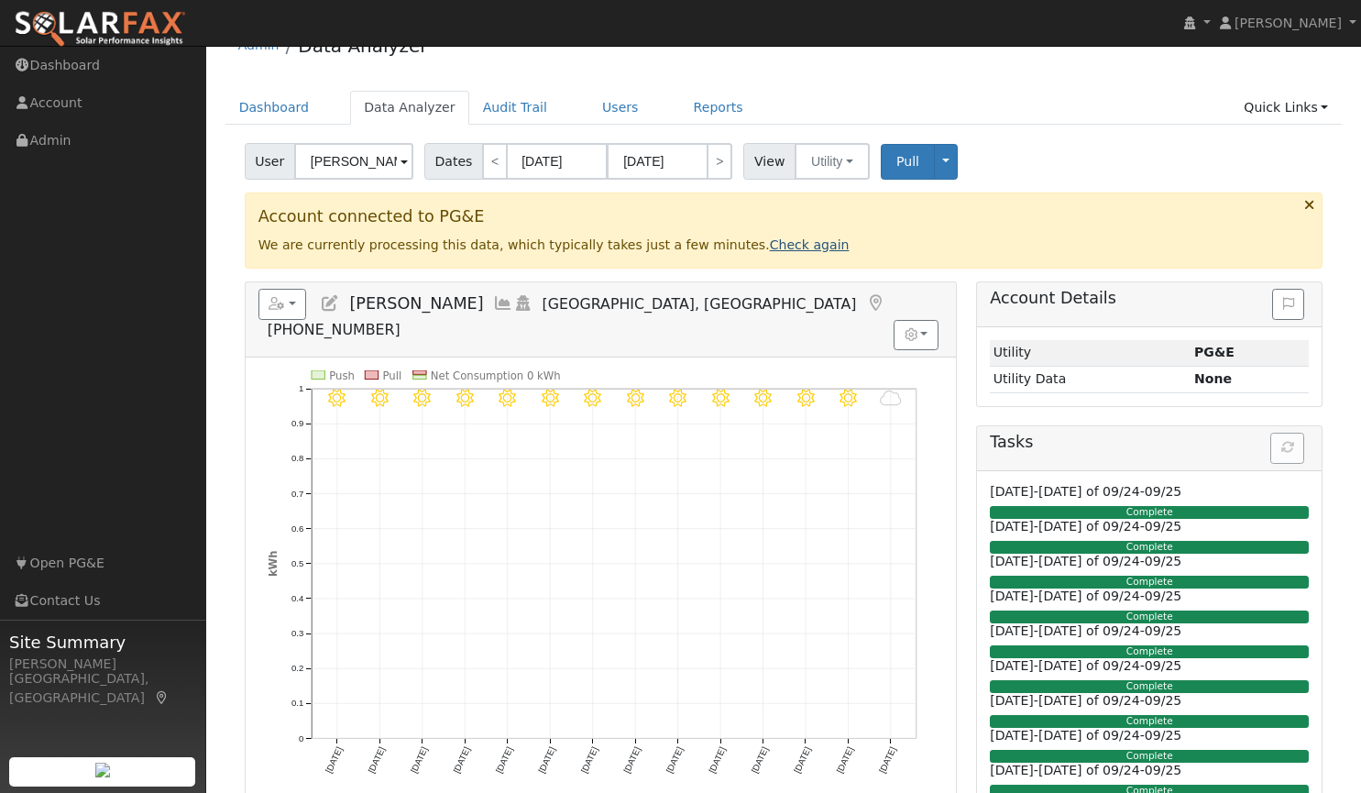
click at [770, 246] on link "Check again" at bounding box center [810, 244] width 80 height 15
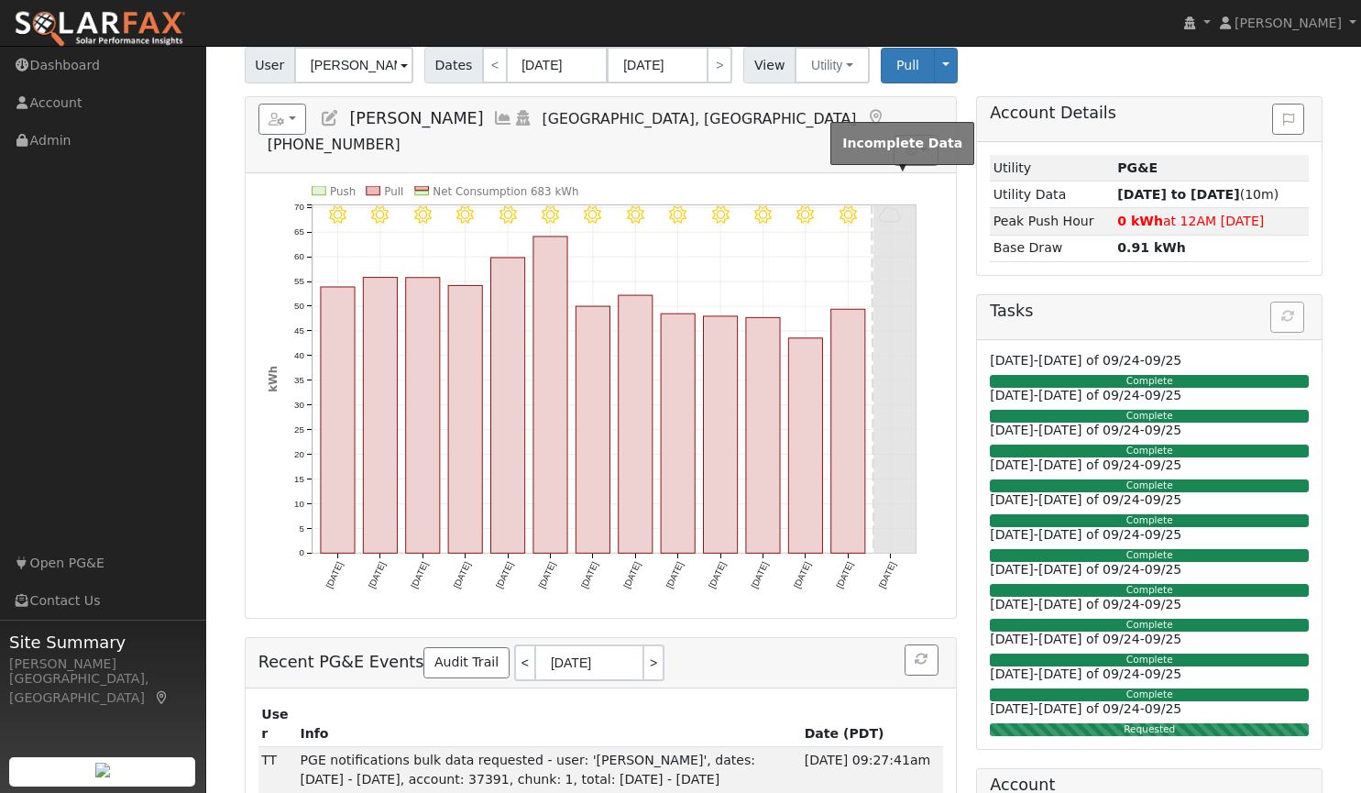
scroll to position [226, 0]
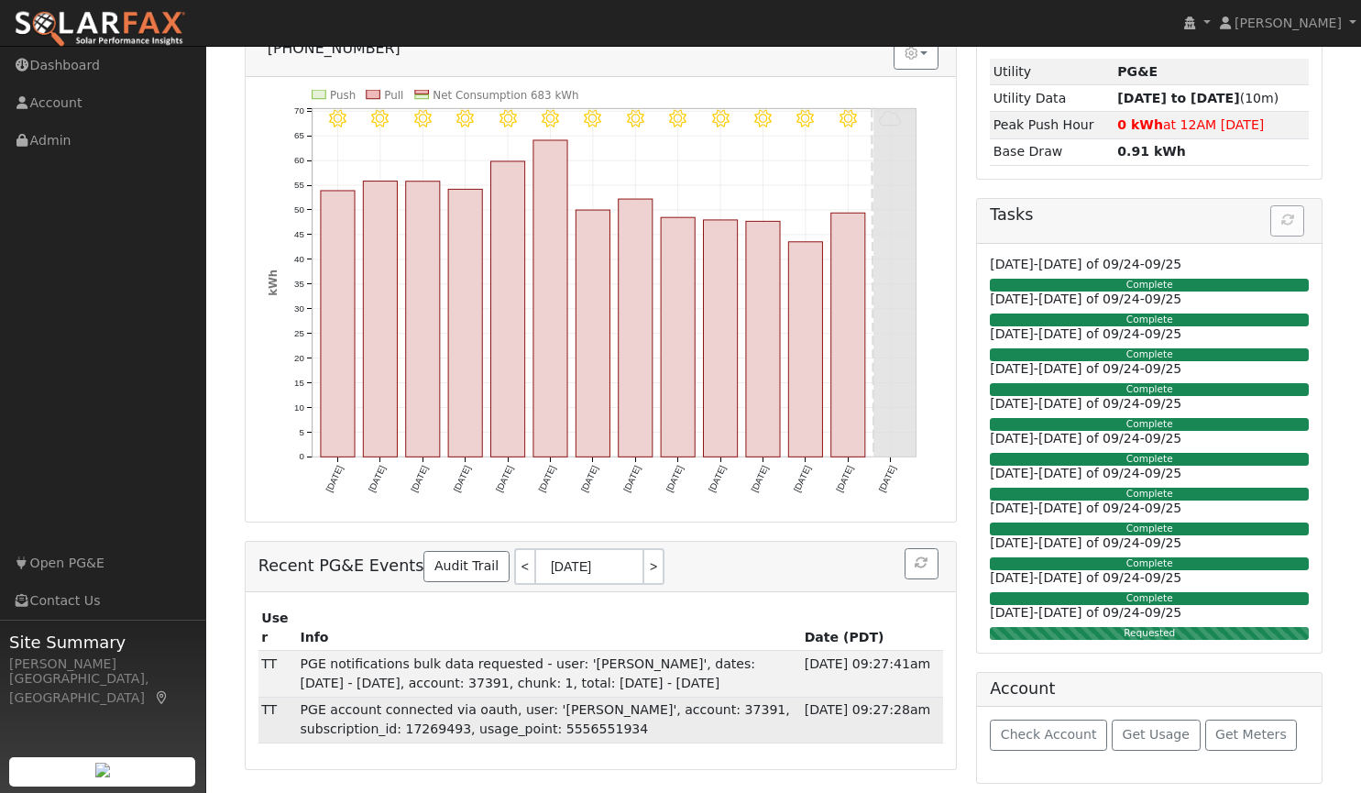
click at [573, 697] on td "PGE account connected via oauth, user: '[PERSON_NAME]', account: 37391, subscri…" at bounding box center [549, 720] width 504 height 46
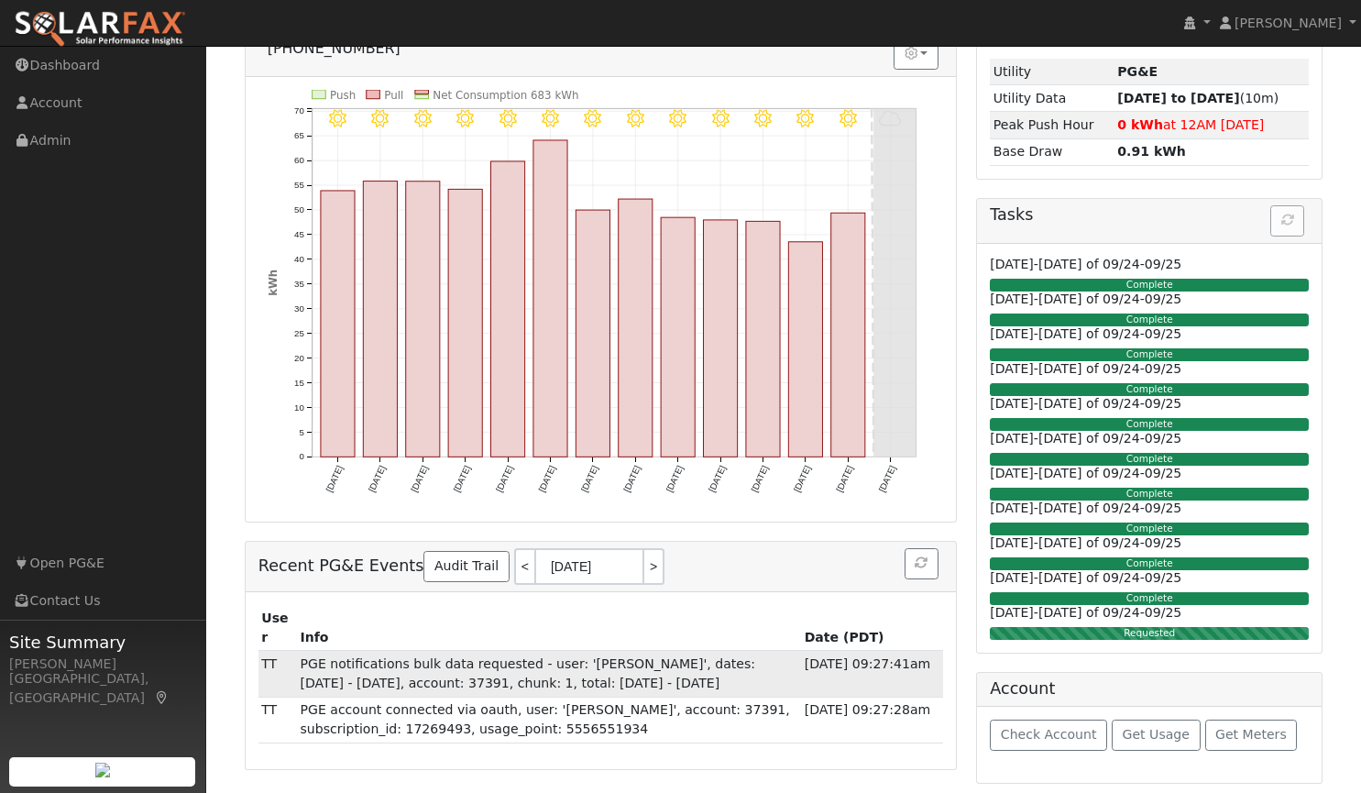
click at [545, 651] on td "PGE notifications bulk data requested - user: 'Yauruy Kutsenko', dates: 2025-09…" at bounding box center [549, 674] width 504 height 46
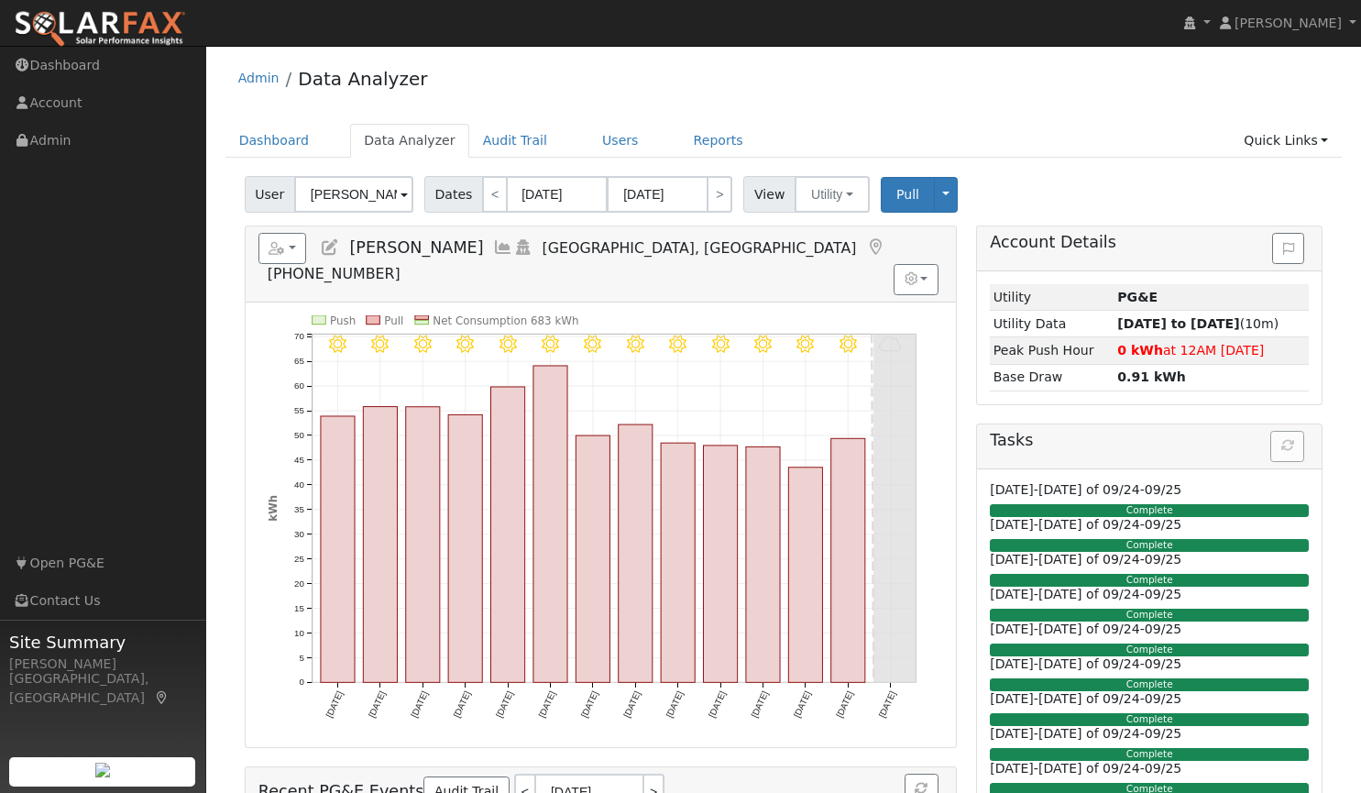
click at [563, 72] on div "Admin Data Analyzer" at bounding box center [784, 83] width 1117 height 56
click at [897, 196] on span "Pull" at bounding box center [908, 194] width 23 height 15
click at [937, 190] on button "Toggle Dropdown" at bounding box center [946, 195] width 24 height 36
click at [1047, 171] on div "User Yauruy Kutsenko Account Default Account Default Account 8740 Spooner Court…" at bounding box center [783, 191] width 1085 height 43
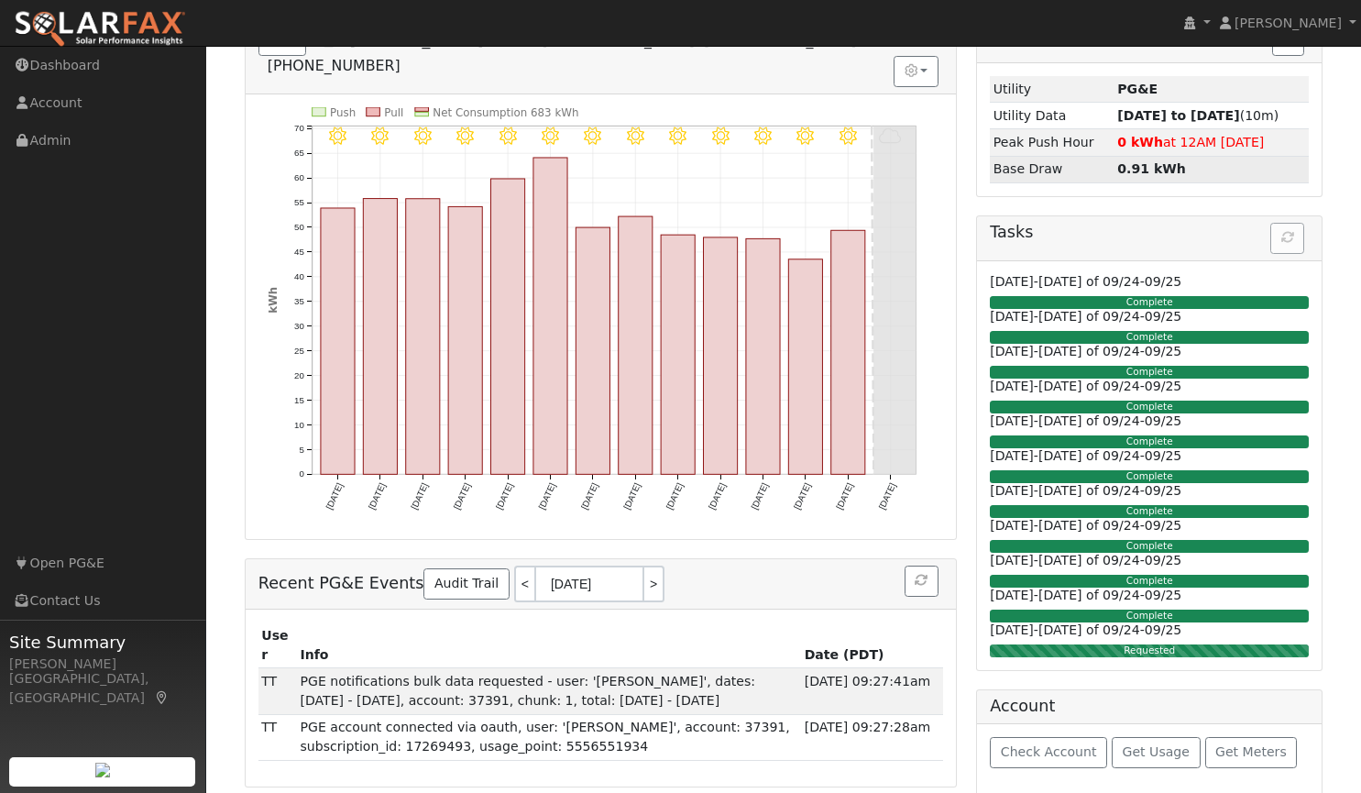
scroll to position [226, 0]
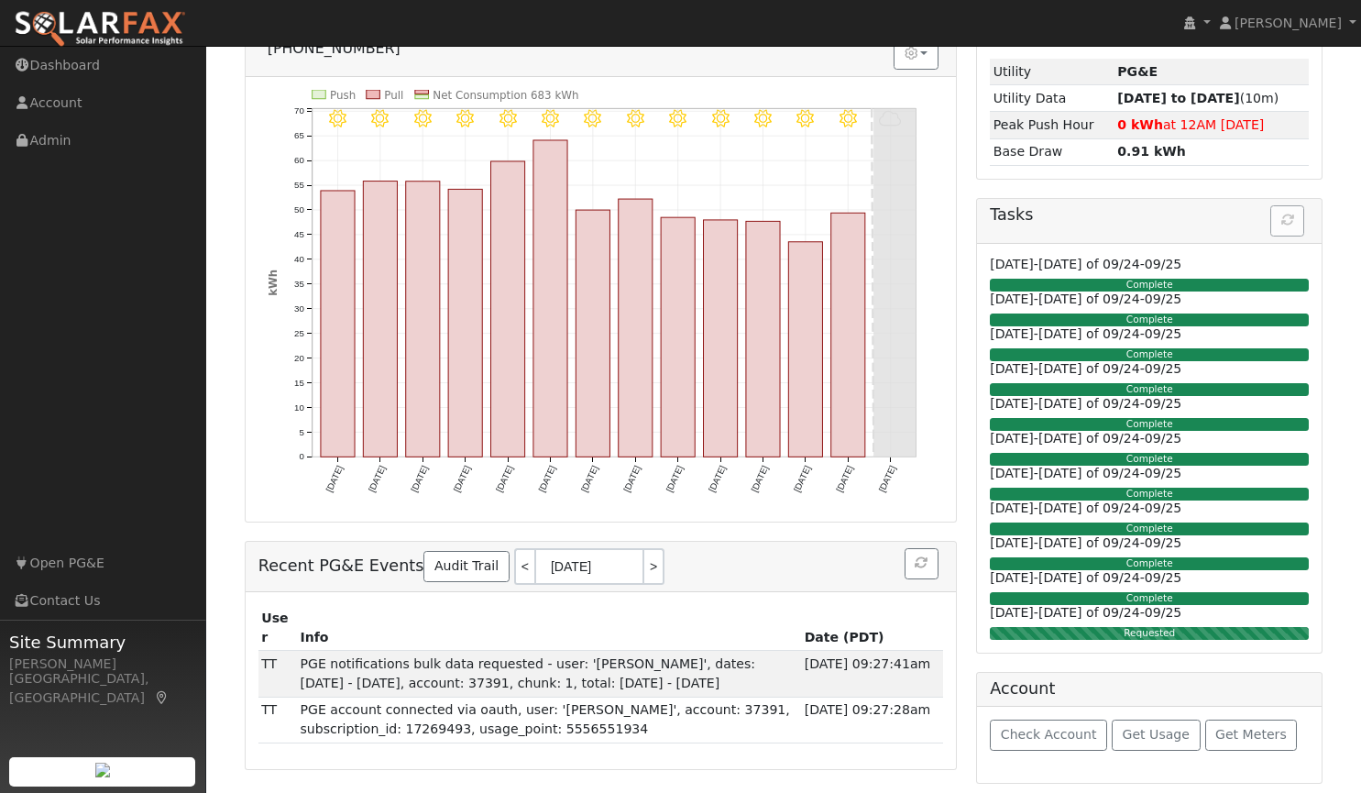
click at [1095, 631] on div "Requested" at bounding box center [1149, 633] width 319 height 13
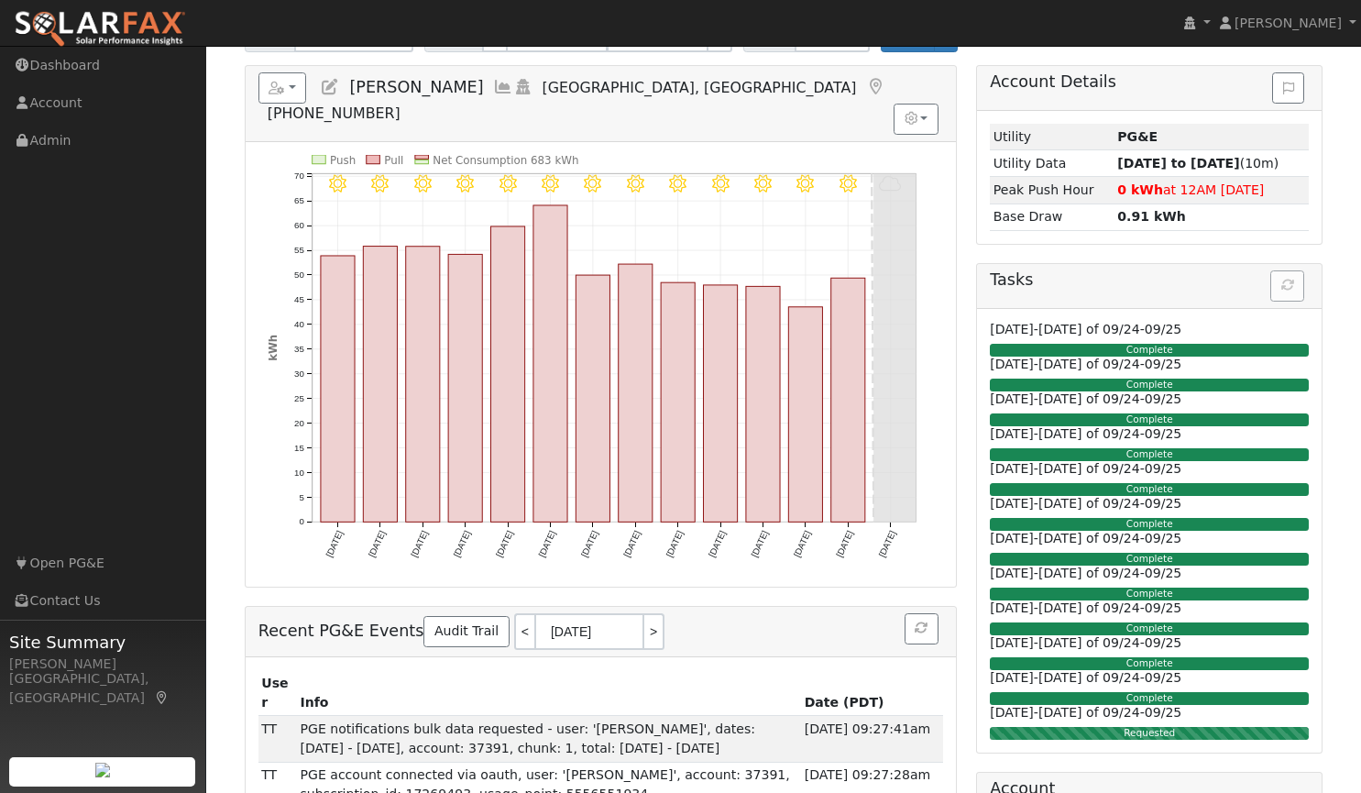
scroll to position [169, 0]
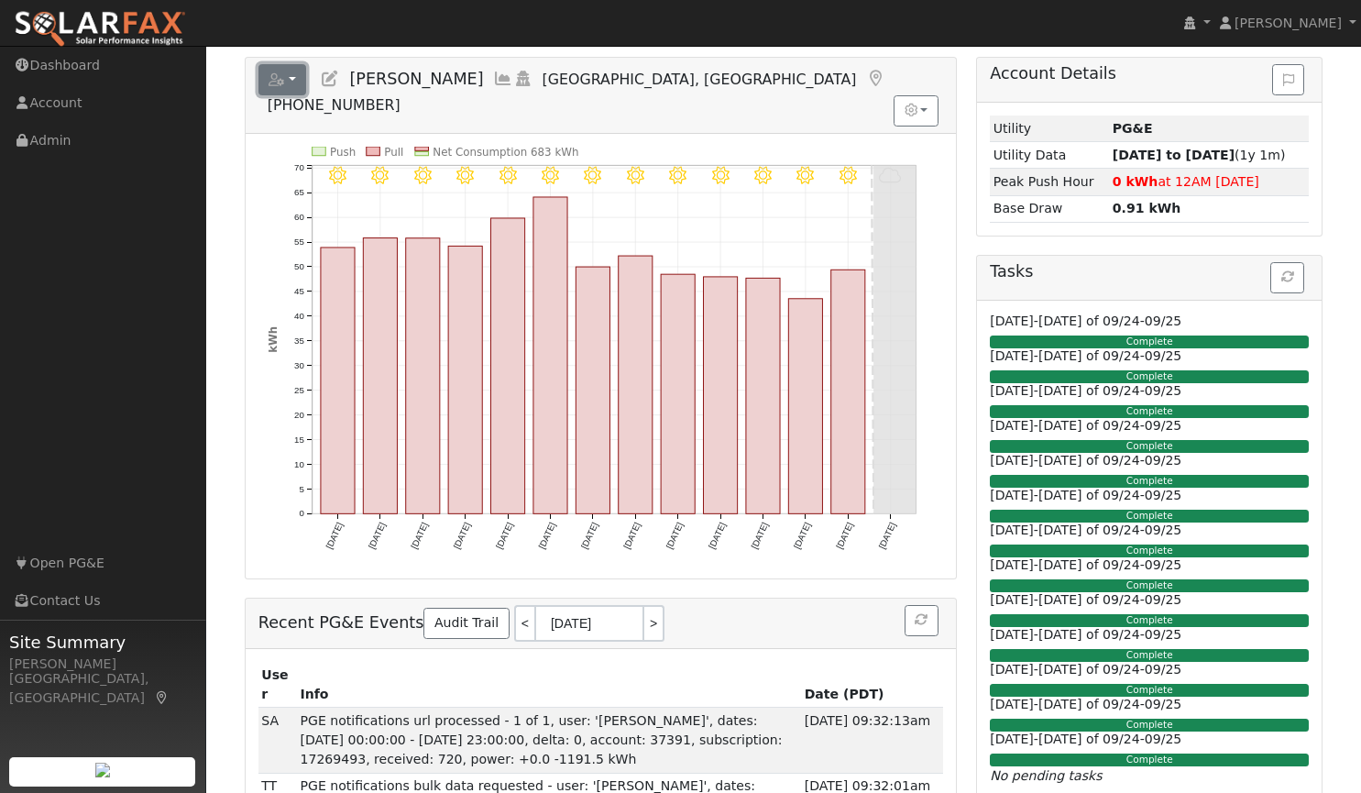
click at [294, 82] on button "button" at bounding box center [283, 79] width 49 height 31
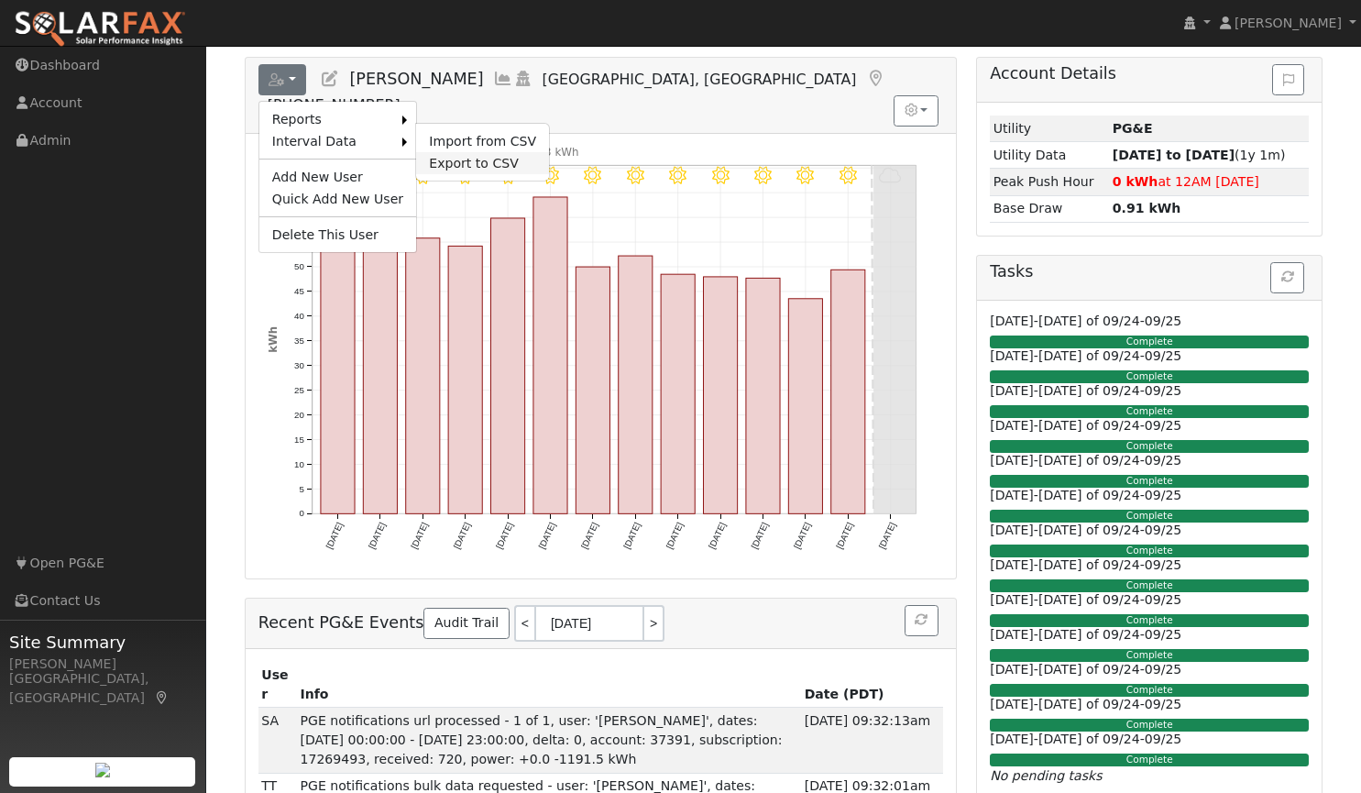
click at [435, 161] on link "Export to CSV" at bounding box center [482, 163] width 133 height 22
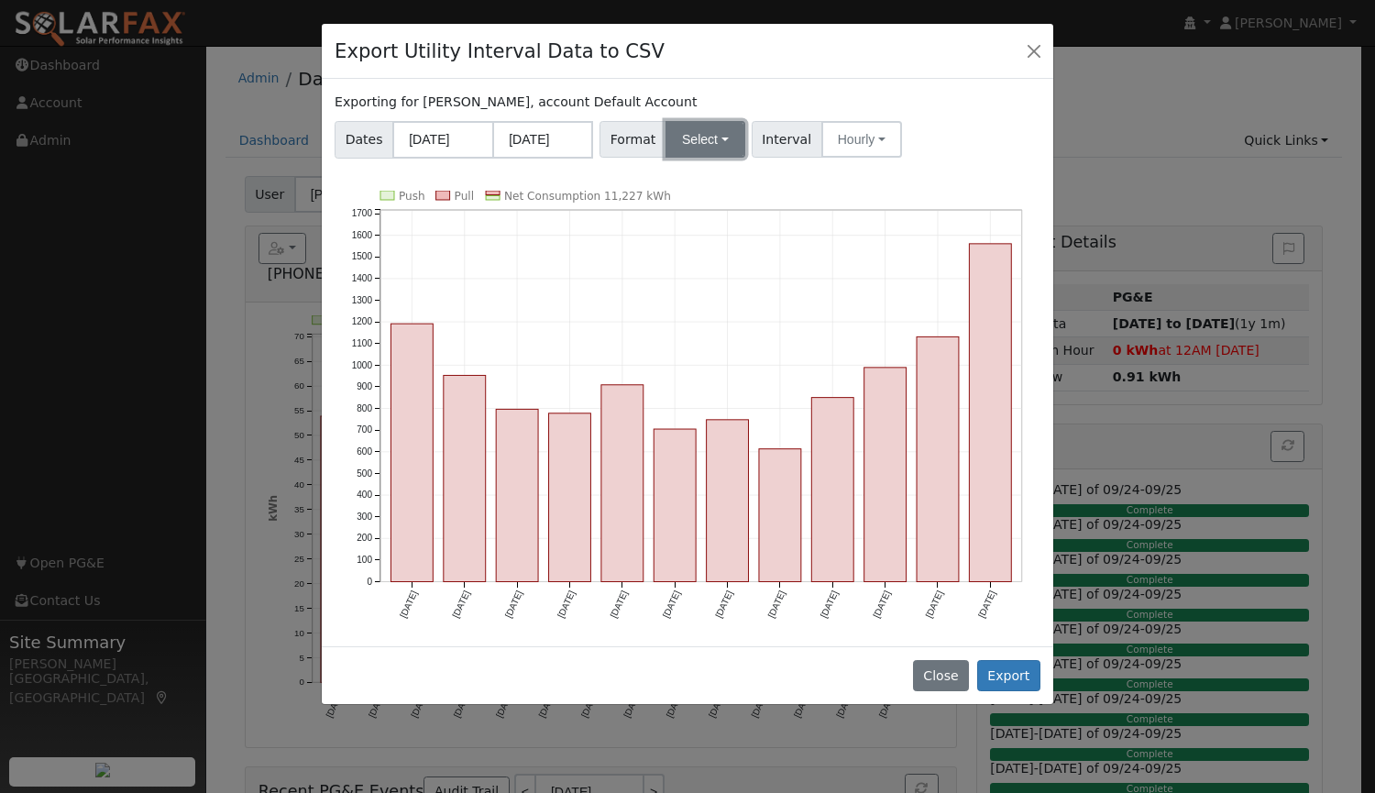
click at [703, 127] on button "Select" at bounding box center [706, 139] width 80 height 37
click at [707, 297] on link "Aurora" at bounding box center [726, 297] width 131 height 26
click at [843, 134] on button "Hourly" at bounding box center [864, 139] width 81 height 37
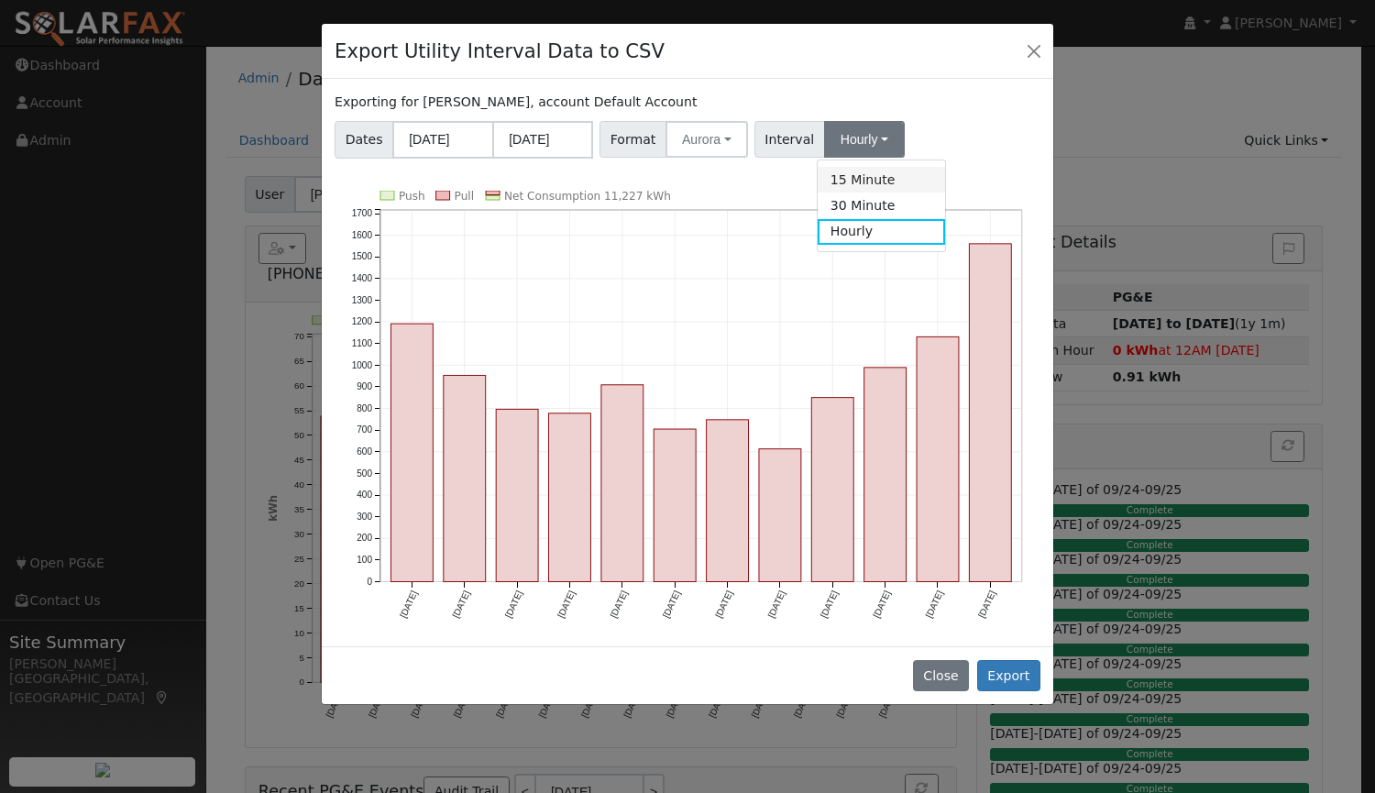
click at [835, 182] on link "15 Minute" at bounding box center [881, 180] width 127 height 26
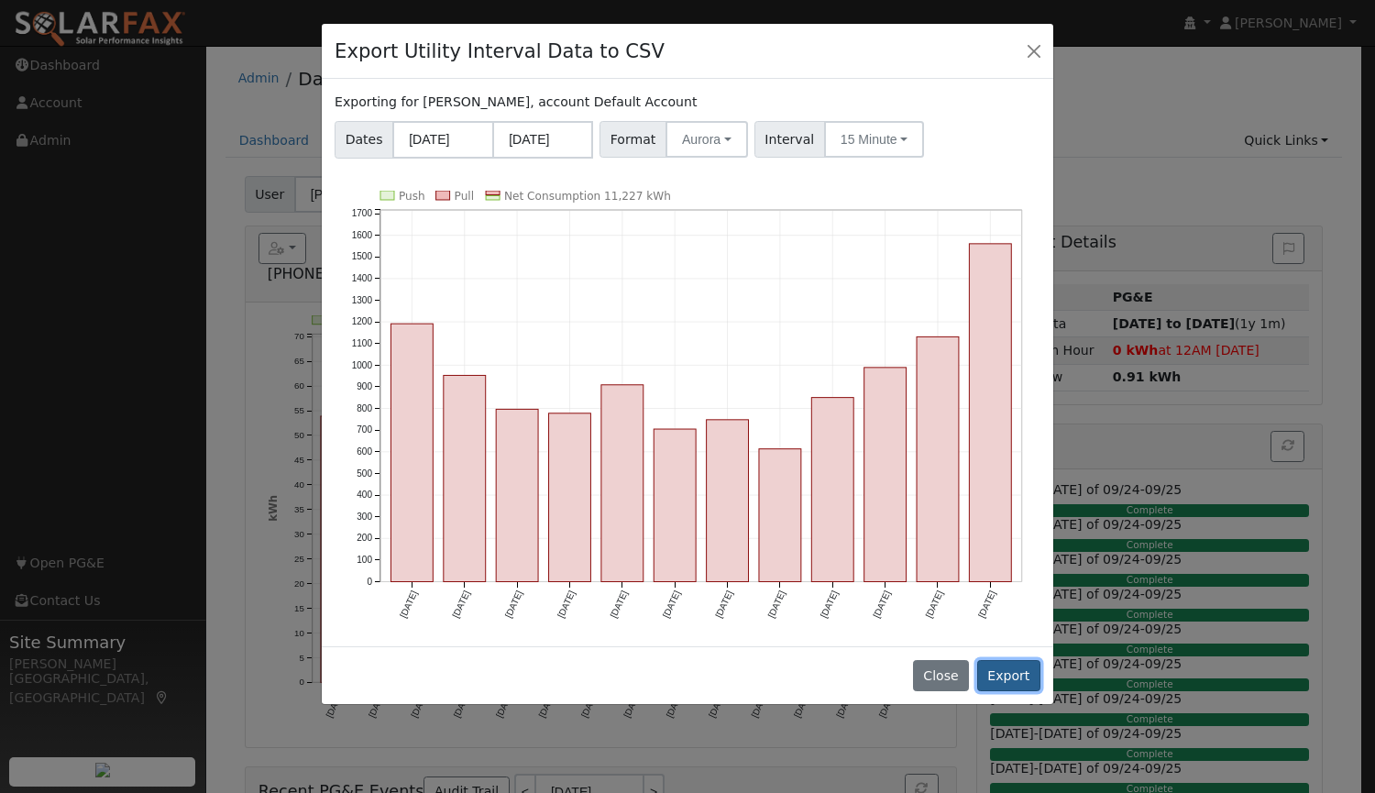
click at [1018, 677] on button "Export" at bounding box center [1008, 675] width 63 height 31
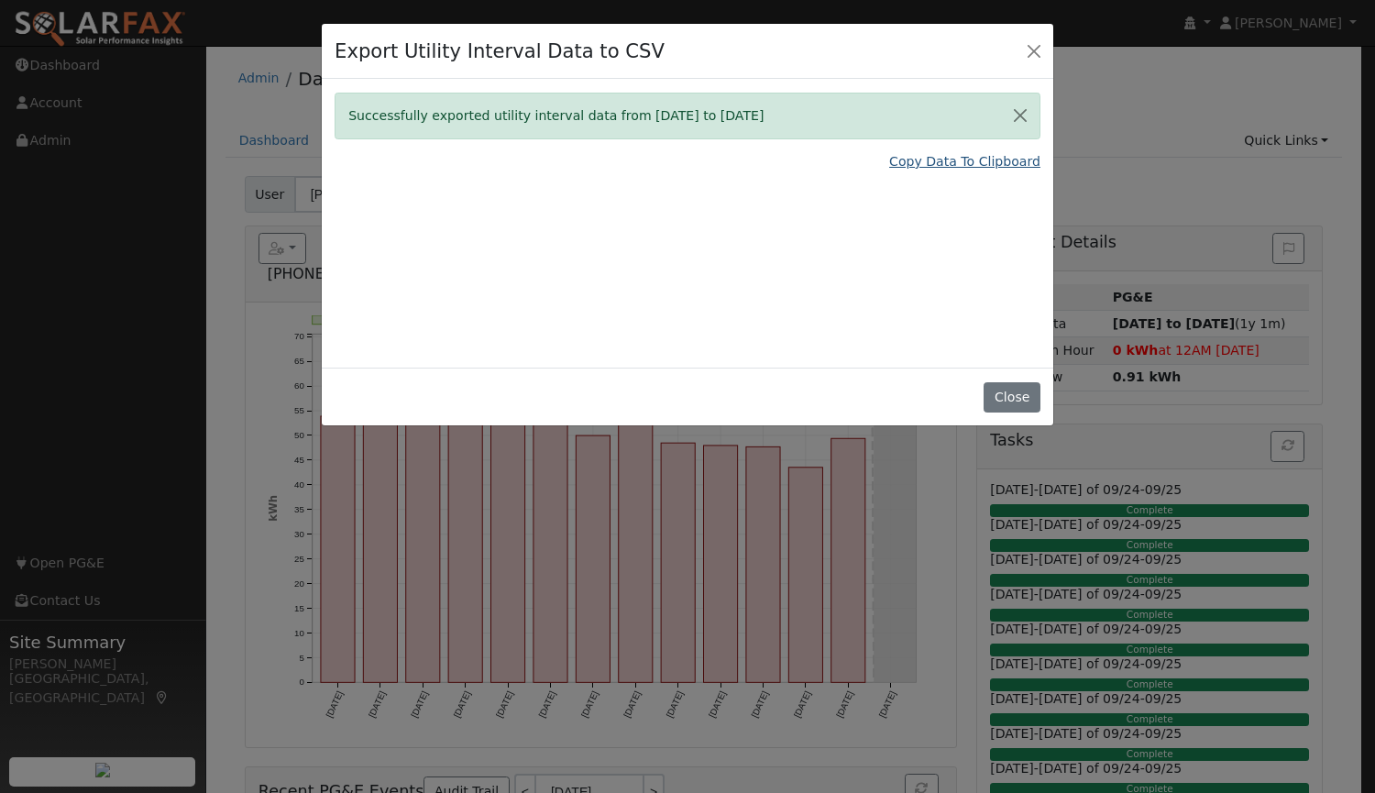
click at [918, 169] on link "Copy Data To Clipboard" at bounding box center [964, 161] width 151 height 19
